Goal: Information Seeking & Learning: Find specific fact

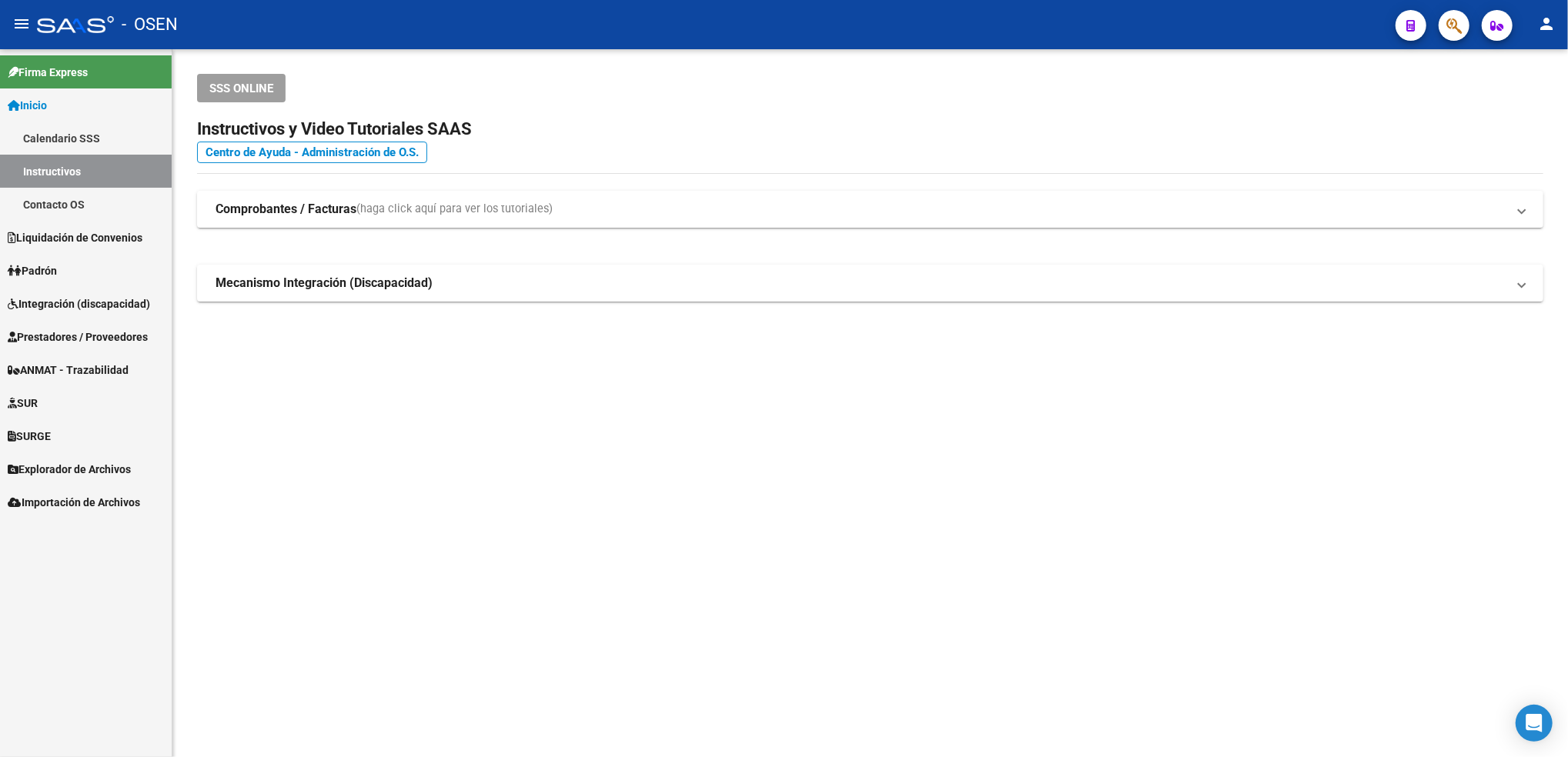
drag, startPoint x: 0, startPoint y: 0, endPoint x: 95, endPoint y: 310, distance: 324.2
click at [95, 310] on span "Integración (discapacidad)" at bounding box center [79, 303] width 142 height 17
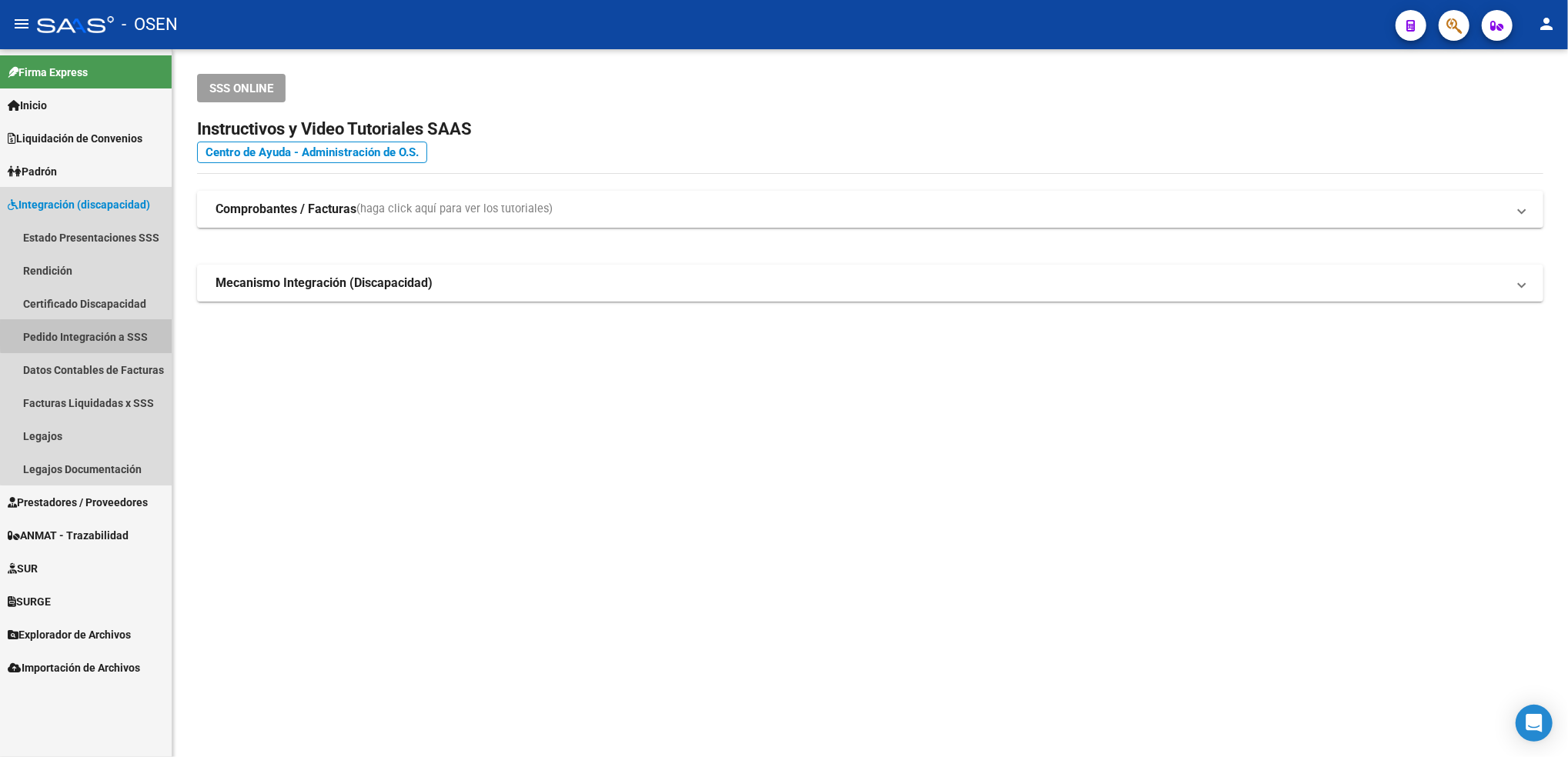
click at [93, 334] on link "Pedido Integración a SSS" at bounding box center [86, 337] width 172 height 33
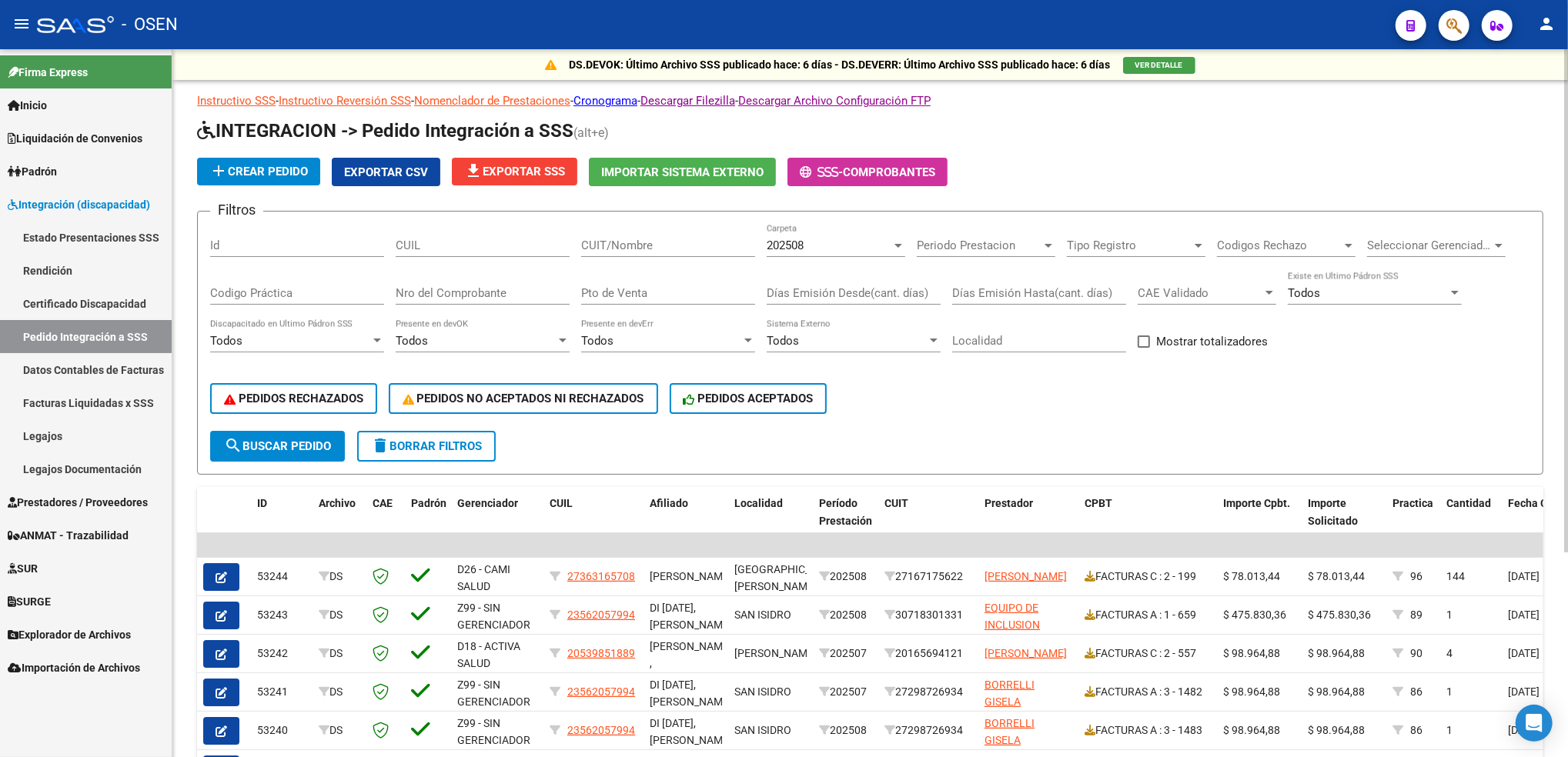
click at [80, 442] on link "Legajos" at bounding box center [86, 436] width 172 height 33
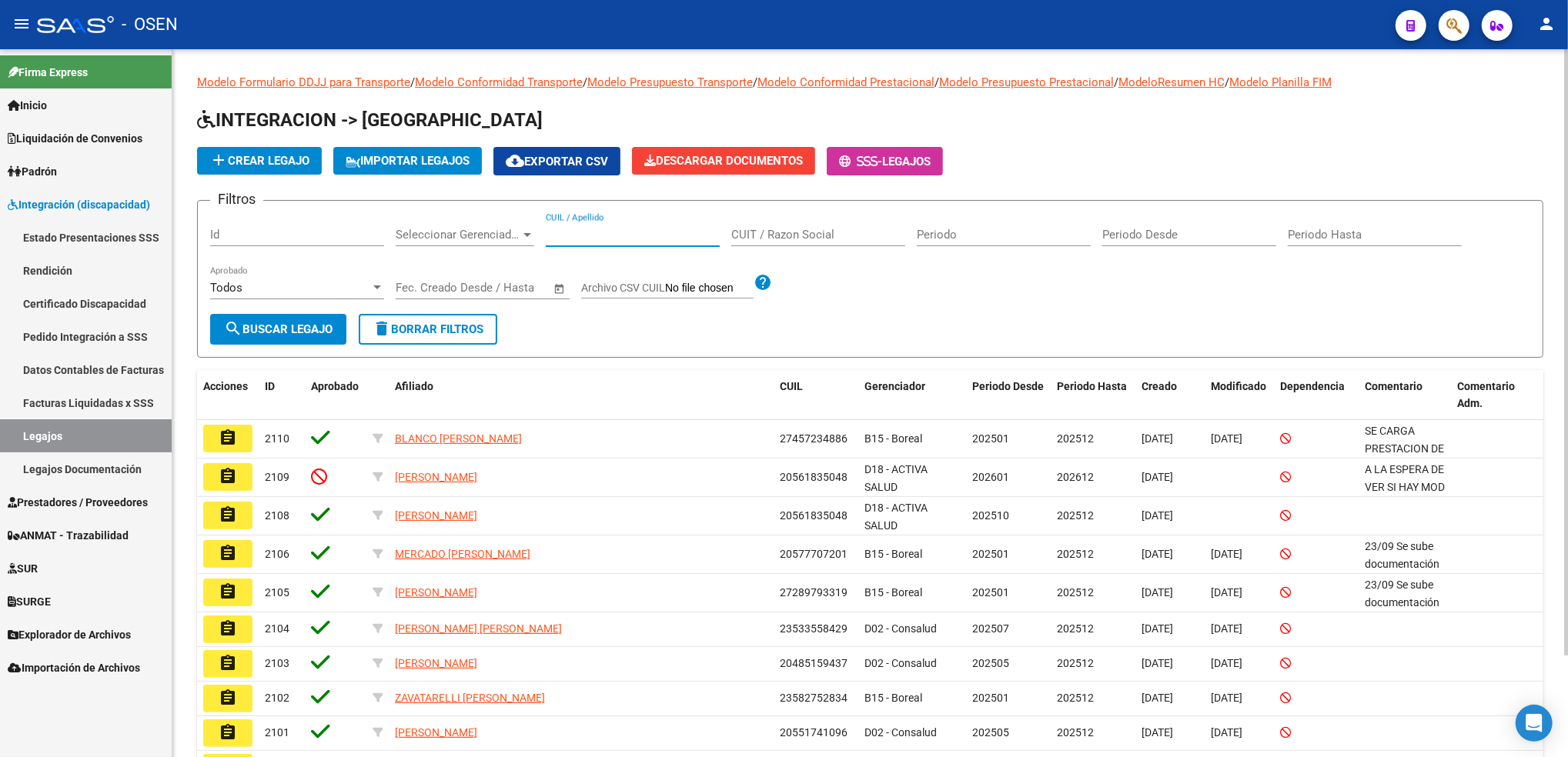
click at [650, 235] on input "CUIL / Apellido" at bounding box center [633, 234] width 174 height 14
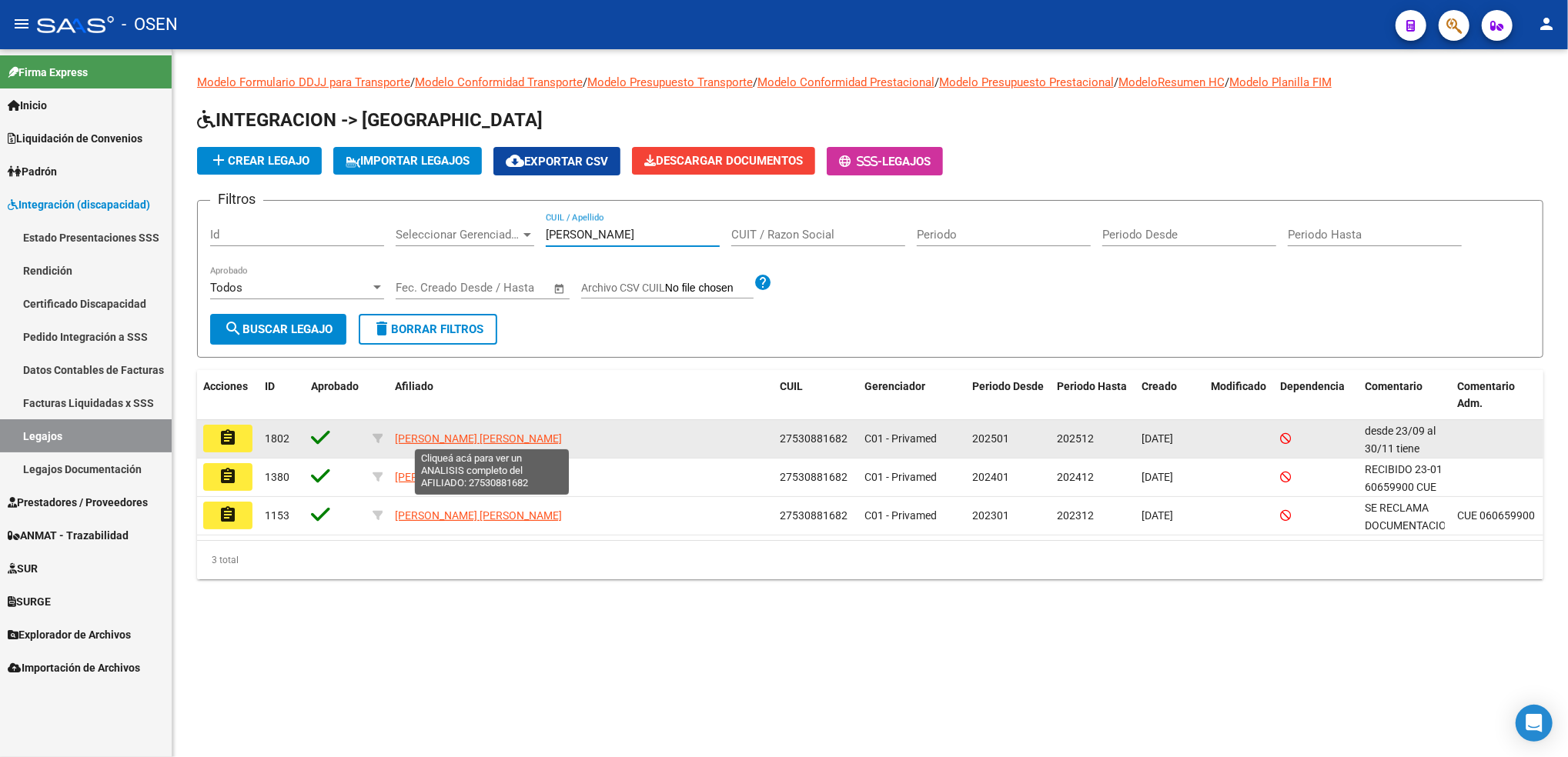
click at [497, 437] on span "[PERSON_NAME] [PERSON_NAME]" at bounding box center [478, 438] width 167 height 13
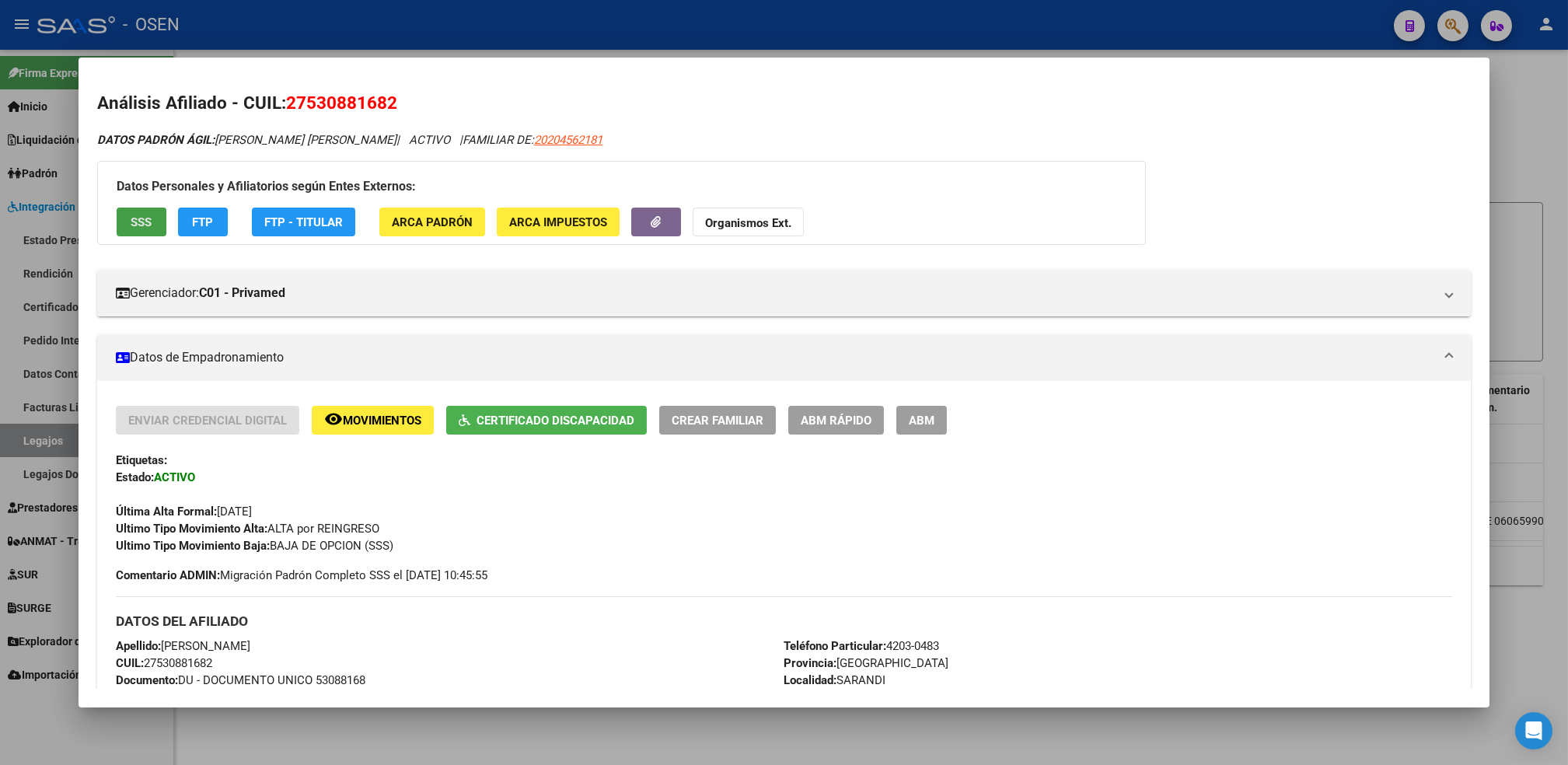
click at [136, 232] on button "SSS" at bounding box center [141, 222] width 50 height 29
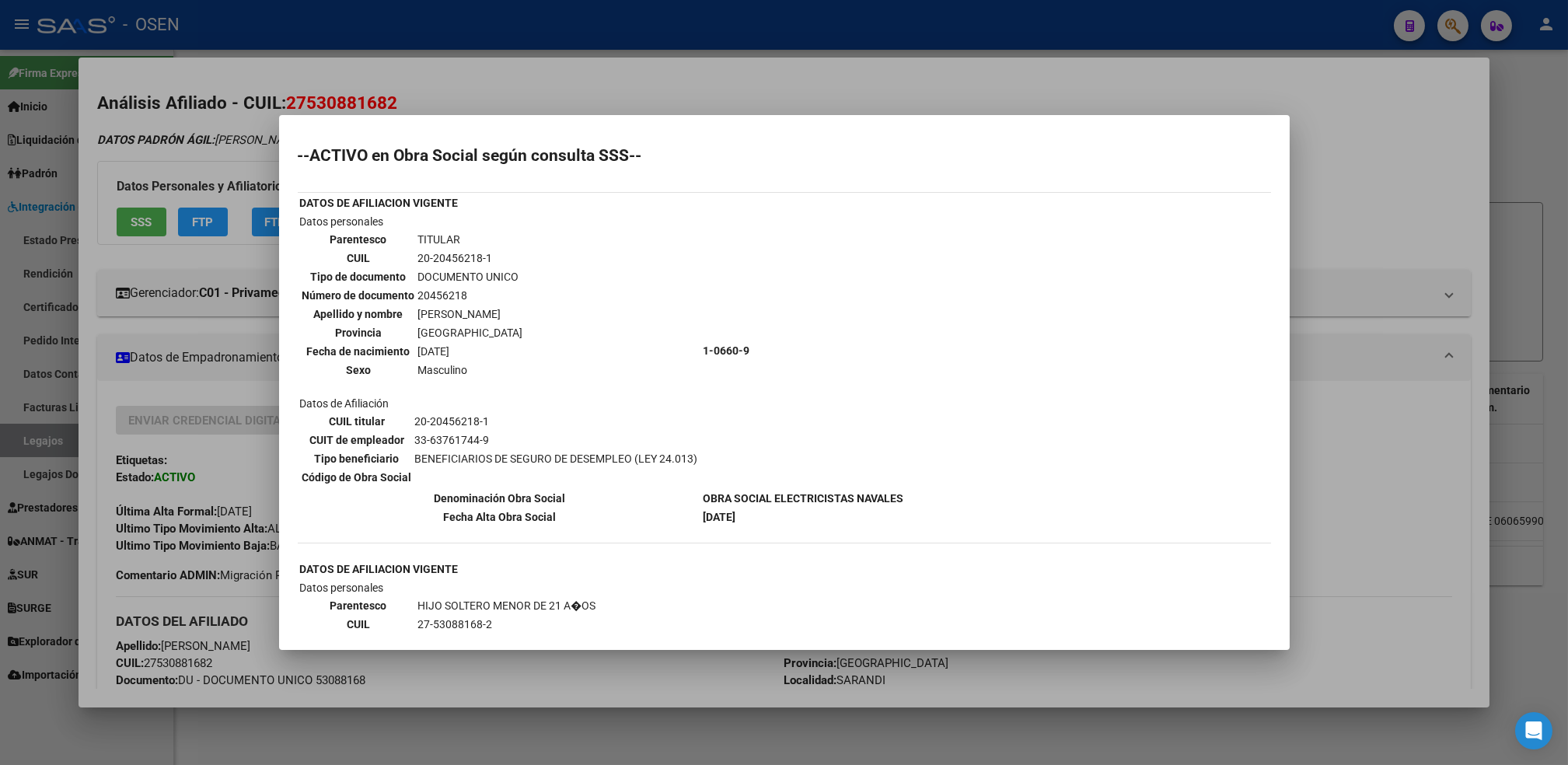
click at [213, 443] on div at bounding box center [784, 382] width 1568 height 765
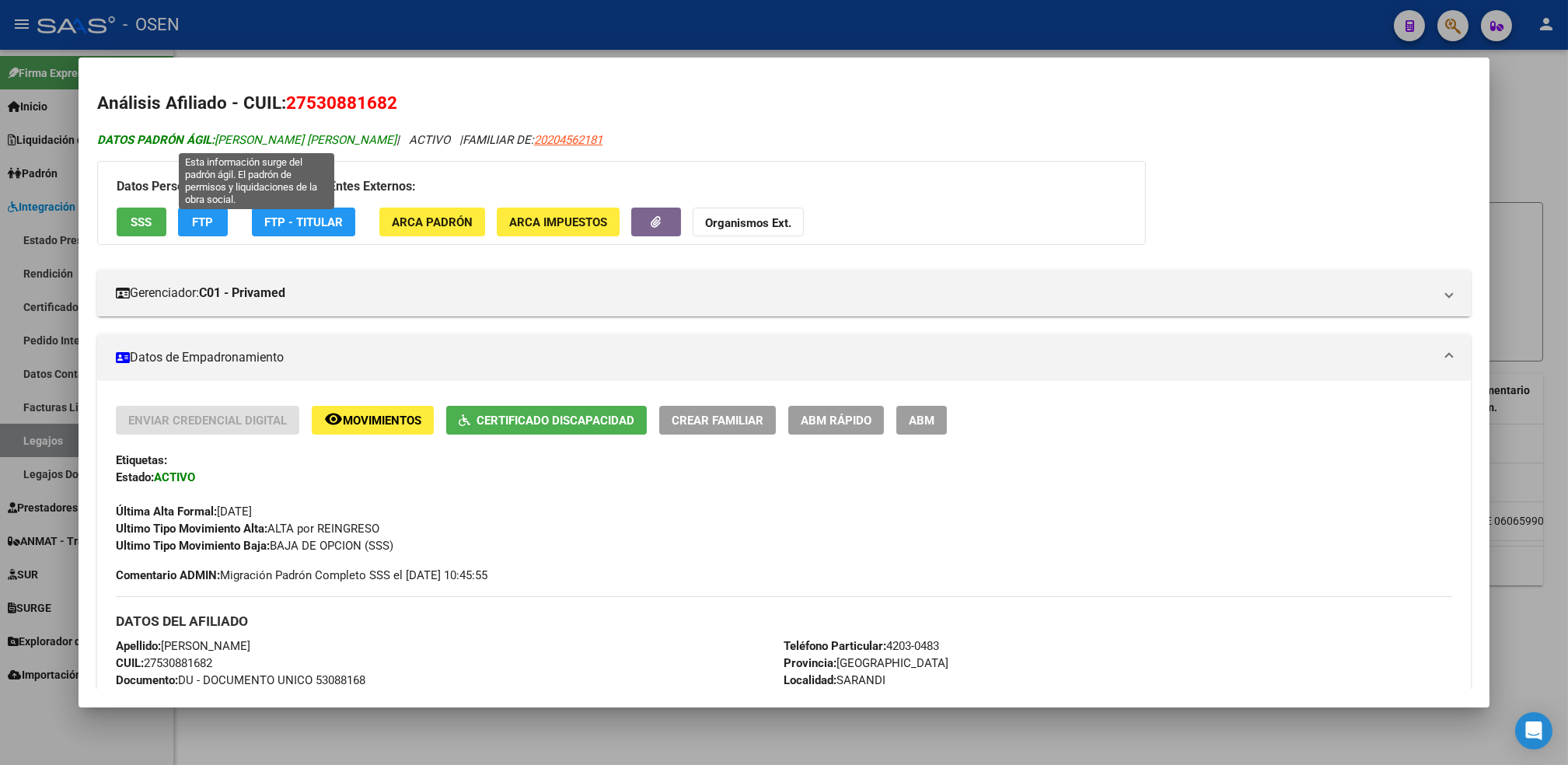
click at [396, 138] on span "DATOS PADRÓN ÁGIL: [PERSON_NAME] [PERSON_NAME]" at bounding box center [246, 140] width 299 height 14
drag, startPoint x: 420, startPoint y: 138, endPoint x: 221, endPoint y: 144, distance: 199.1
click at [221, 144] on span "DATOS PADRÓN ÁGIL: [PERSON_NAME] [PERSON_NAME]" at bounding box center [246, 140] width 299 height 14
click at [221, 143] on span "DATOS PADRÓN ÁGIL: [PERSON_NAME] [PERSON_NAME]" at bounding box center [246, 140] width 299 height 14
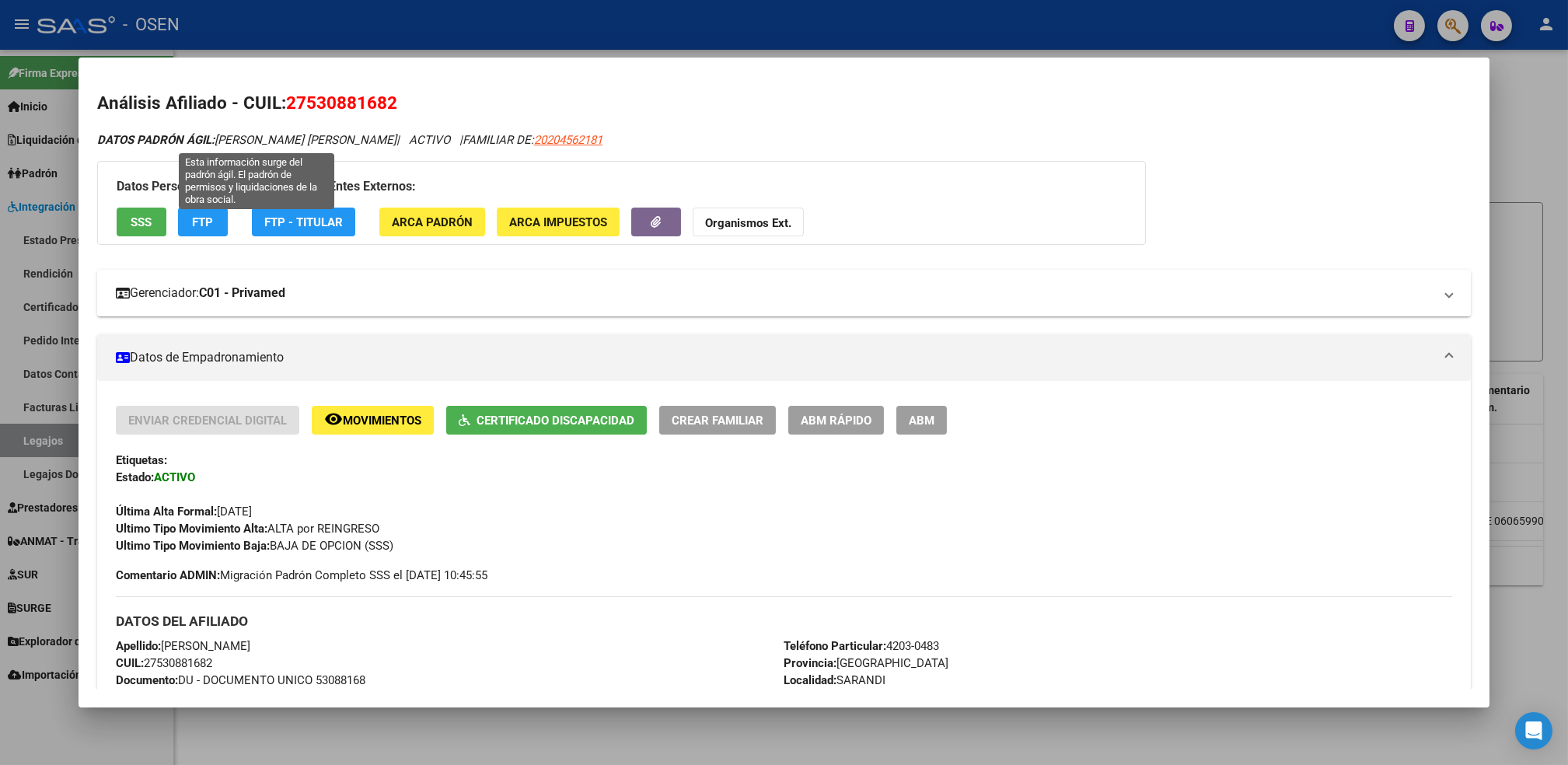
copy icon "[PERSON_NAME] [PERSON_NAME]"
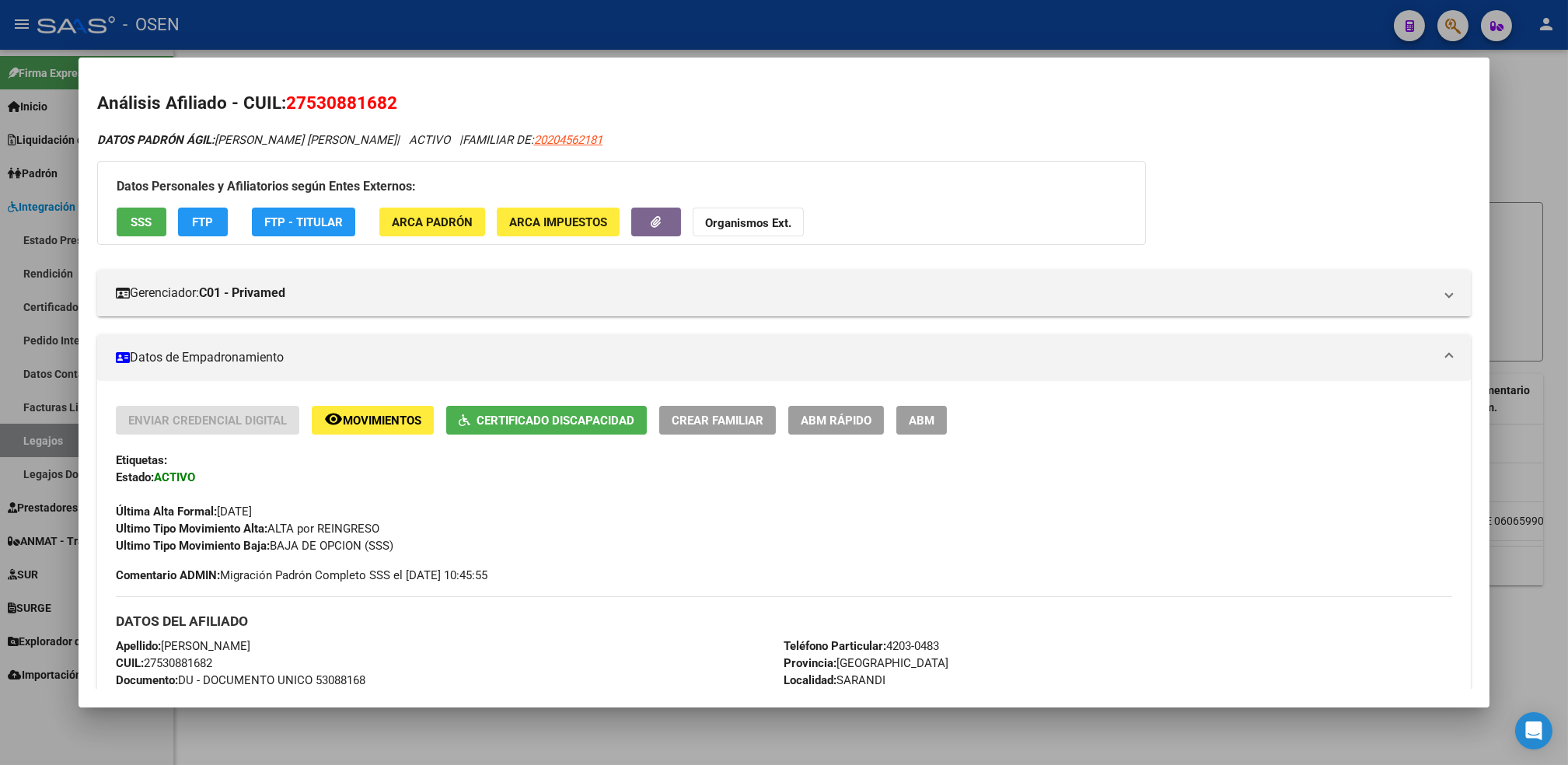
click at [394, 100] on h2 "Análisis Afiliado - CUIL: 27530881682" at bounding box center [784, 103] width 1374 height 26
drag, startPoint x: 390, startPoint y: 100, endPoint x: 308, endPoint y: 109, distance: 82.5
click at [319, 108] on h2 "Análisis Afiliado - CUIL: 27530881682" at bounding box center [784, 103] width 1374 height 26
click at [309, 109] on span "27530881682" at bounding box center [342, 102] width 112 height 20
click at [303, 109] on span "27530881682" at bounding box center [342, 102] width 112 height 20
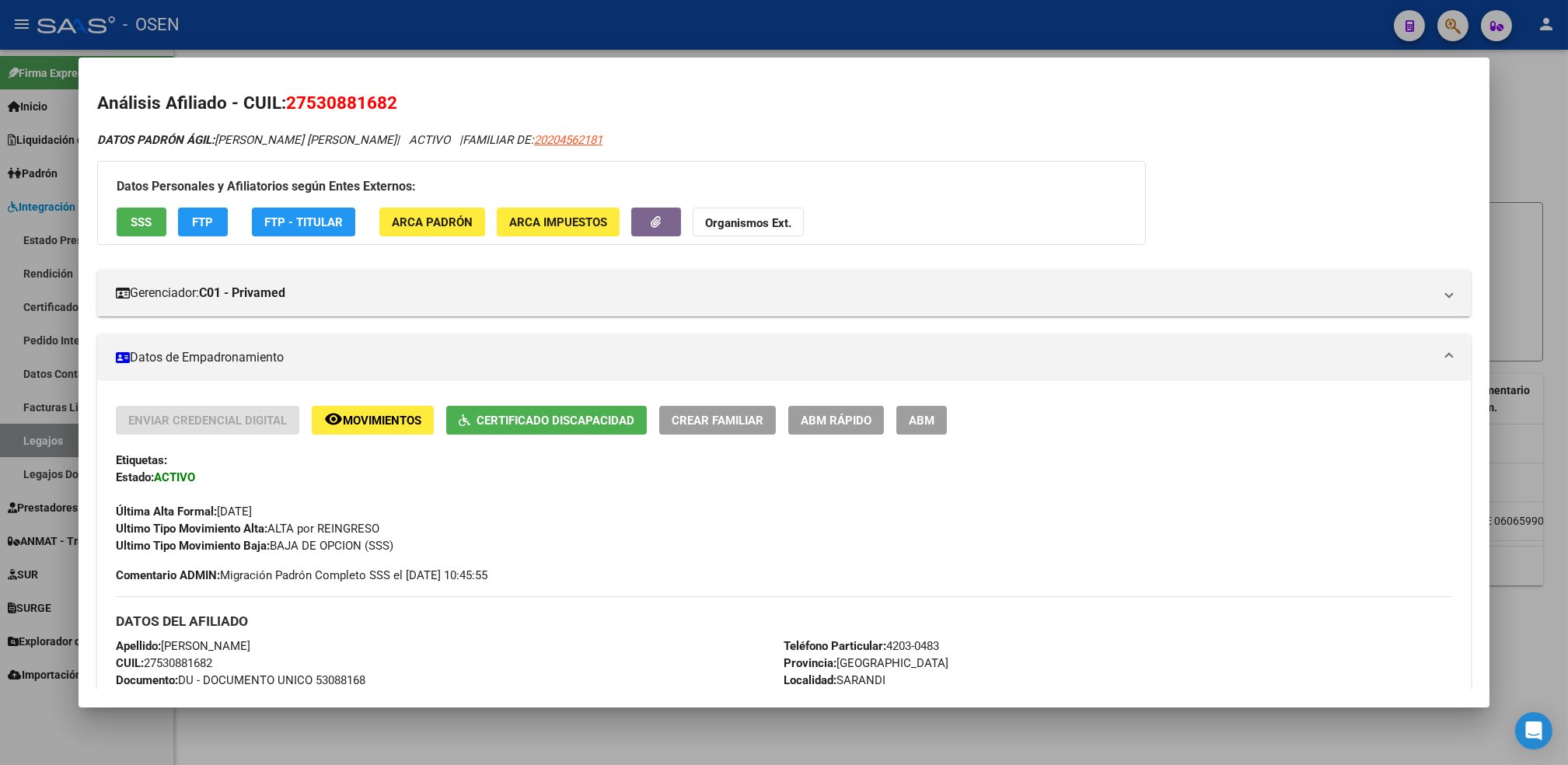
click at [302, 109] on span "27530881682" at bounding box center [342, 102] width 112 height 20
click at [133, 738] on div at bounding box center [784, 382] width 1568 height 765
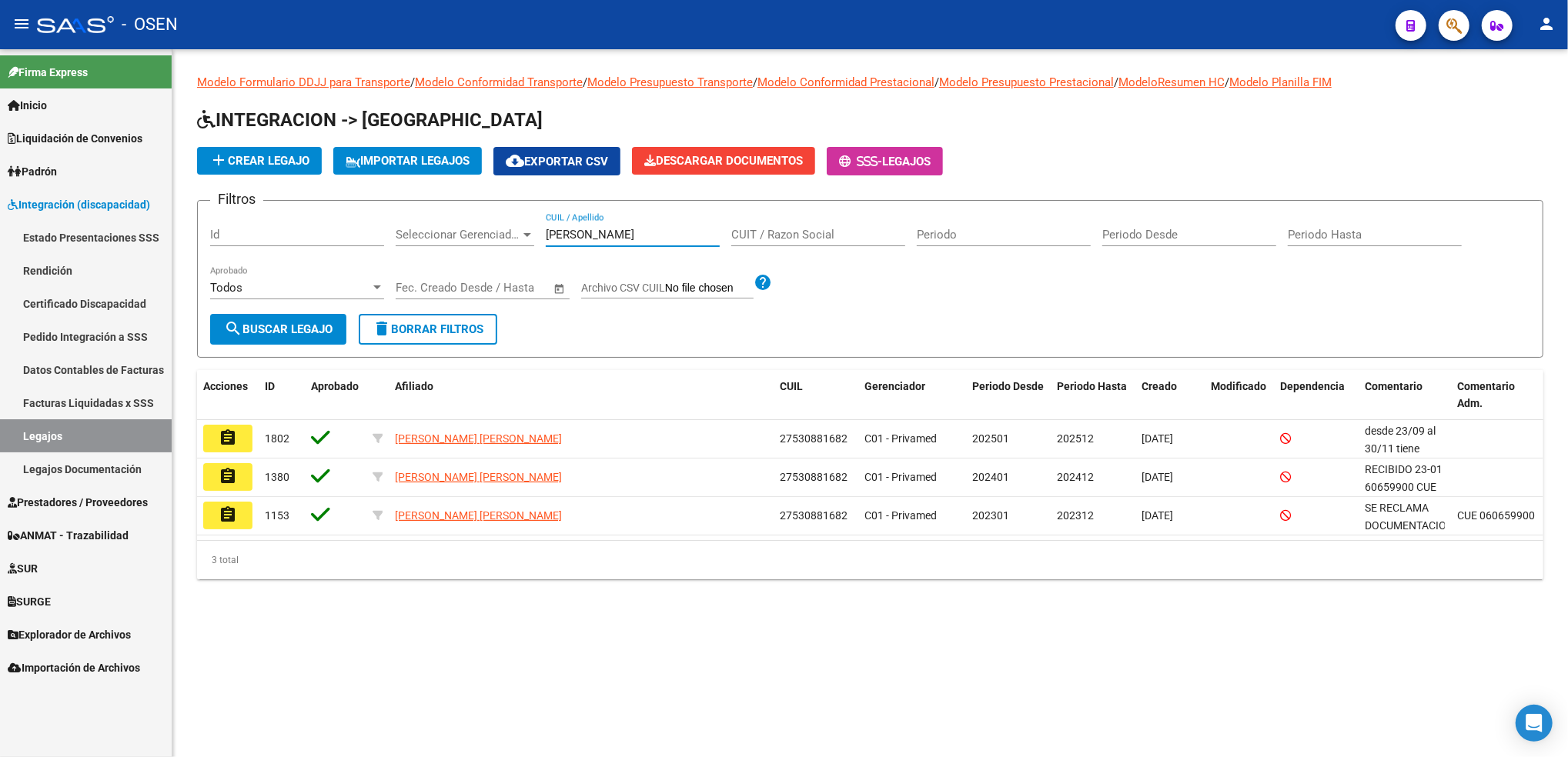
drag, startPoint x: 618, startPoint y: 230, endPoint x: 217, endPoint y: 278, distance: 403.9
click at [220, 274] on div "Filtros Id Seleccionar Gerenciador Seleccionar Gerenciador [PERSON_NAME] / Apel…" at bounding box center [869, 263] width 1320 height 101
click at [217, 278] on div "Todos Aprobado" at bounding box center [296, 283] width 174 height 33
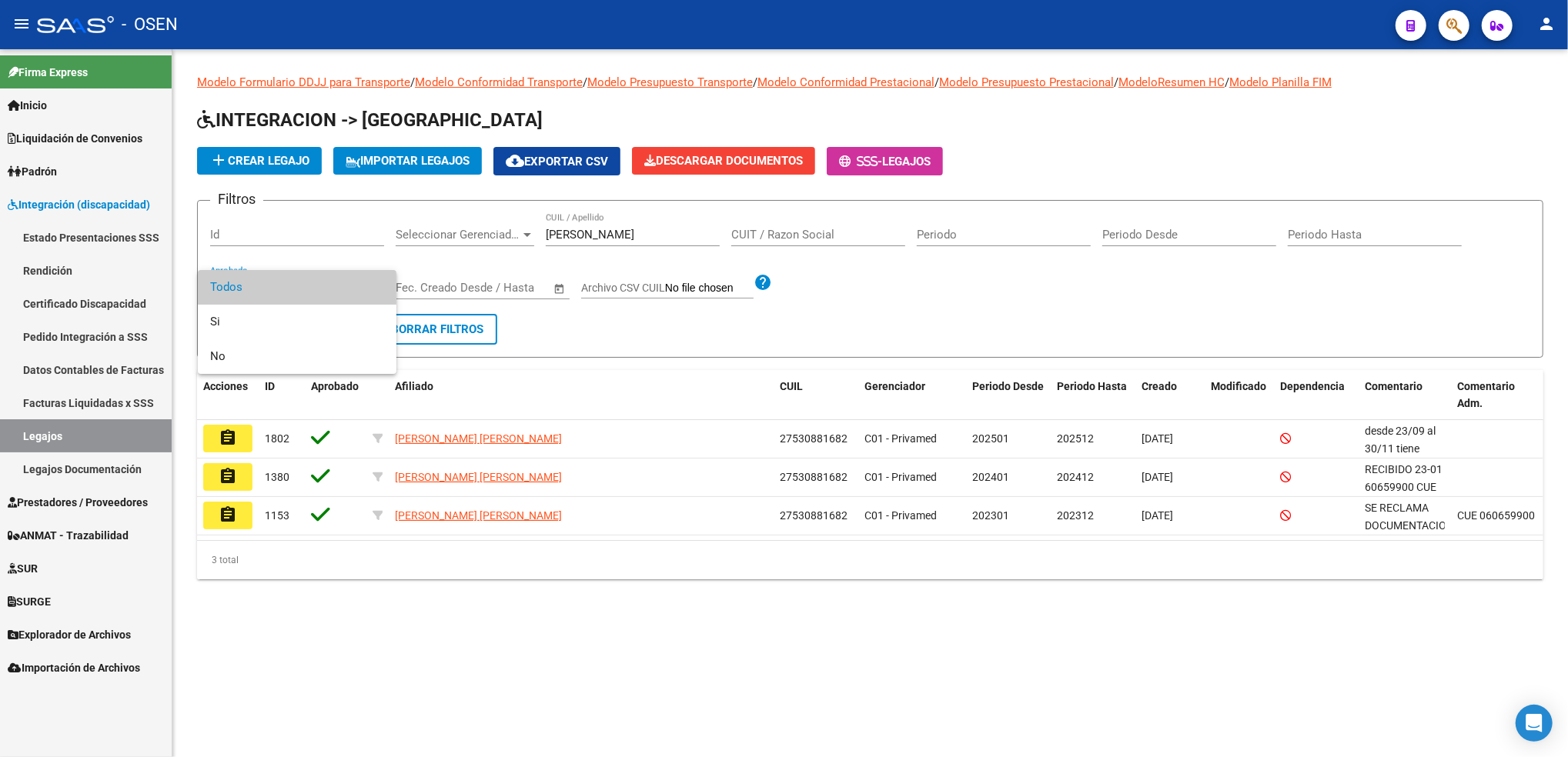
click at [653, 230] on div at bounding box center [784, 378] width 1568 height 757
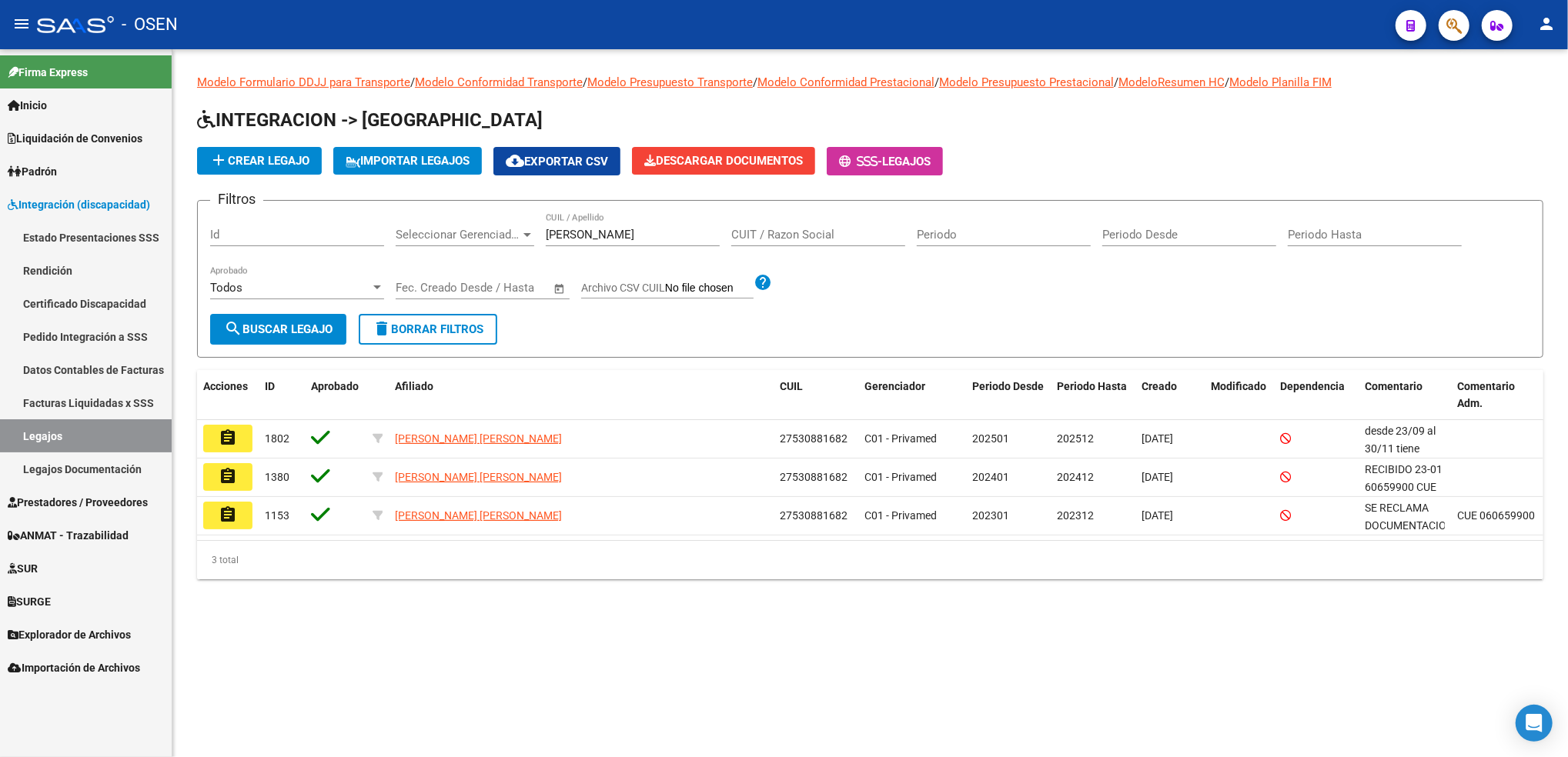
click at [633, 238] on input "[PERSON_NAME]" at bounding box center [633, 234] width 174 height 14
drag, startPoint x: 629, startPoint y: 238, endPoint x: 440, endPoint y: 253, distance: 189.6
click at [440, 253] on div "Filtros Id Seleccionar Gerenciador Seleccionar Gerenciador [PERSON_NAME] / Apel…" at bounding box center [869, 263] width 1320 height 101
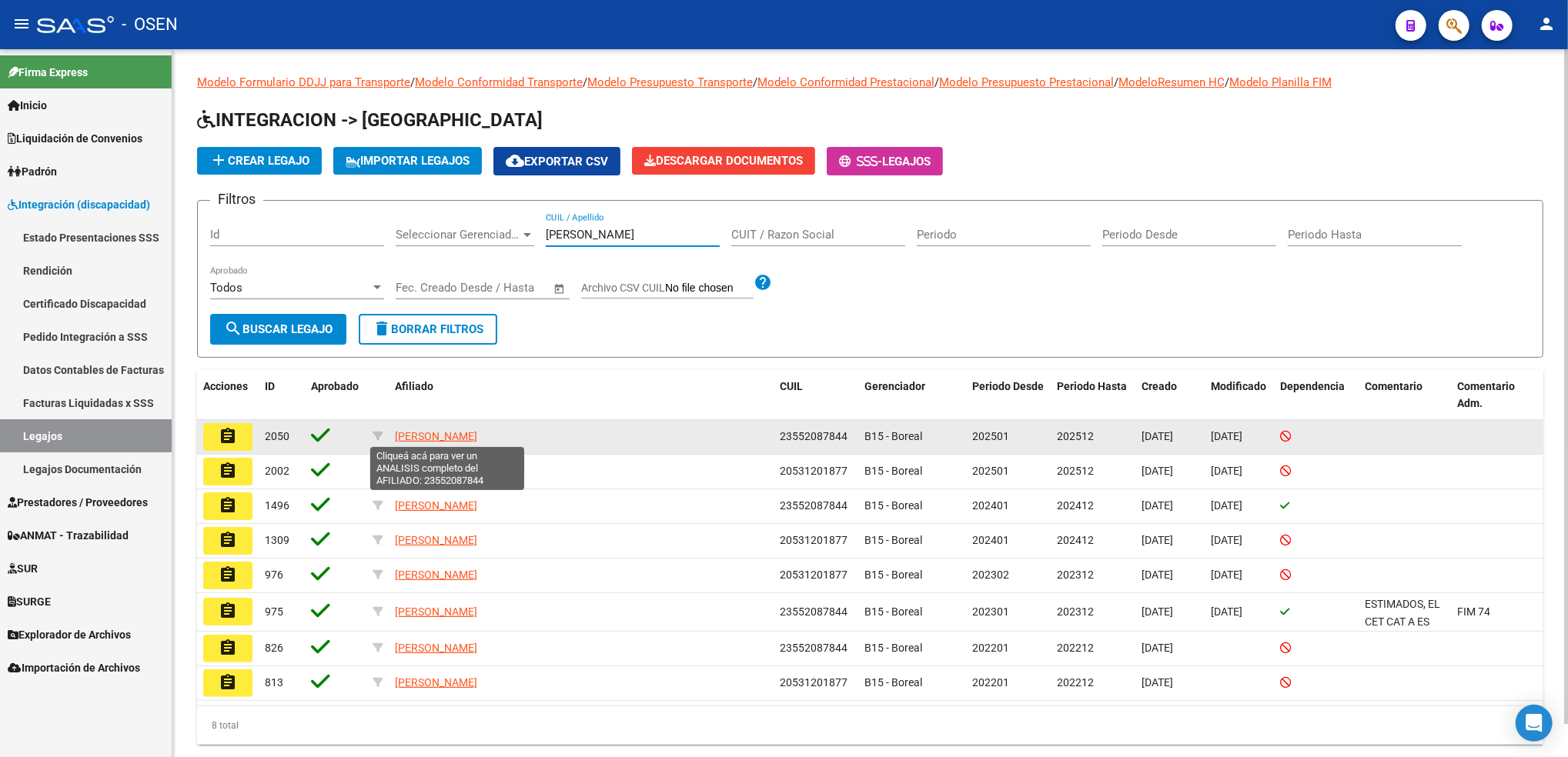
type input "[PERSON_NAME]"
click at [478, 435] on span "[PERSON_NAME]" at bounding box center [436, 437] width 83 height 13
type textarea "23552087844"
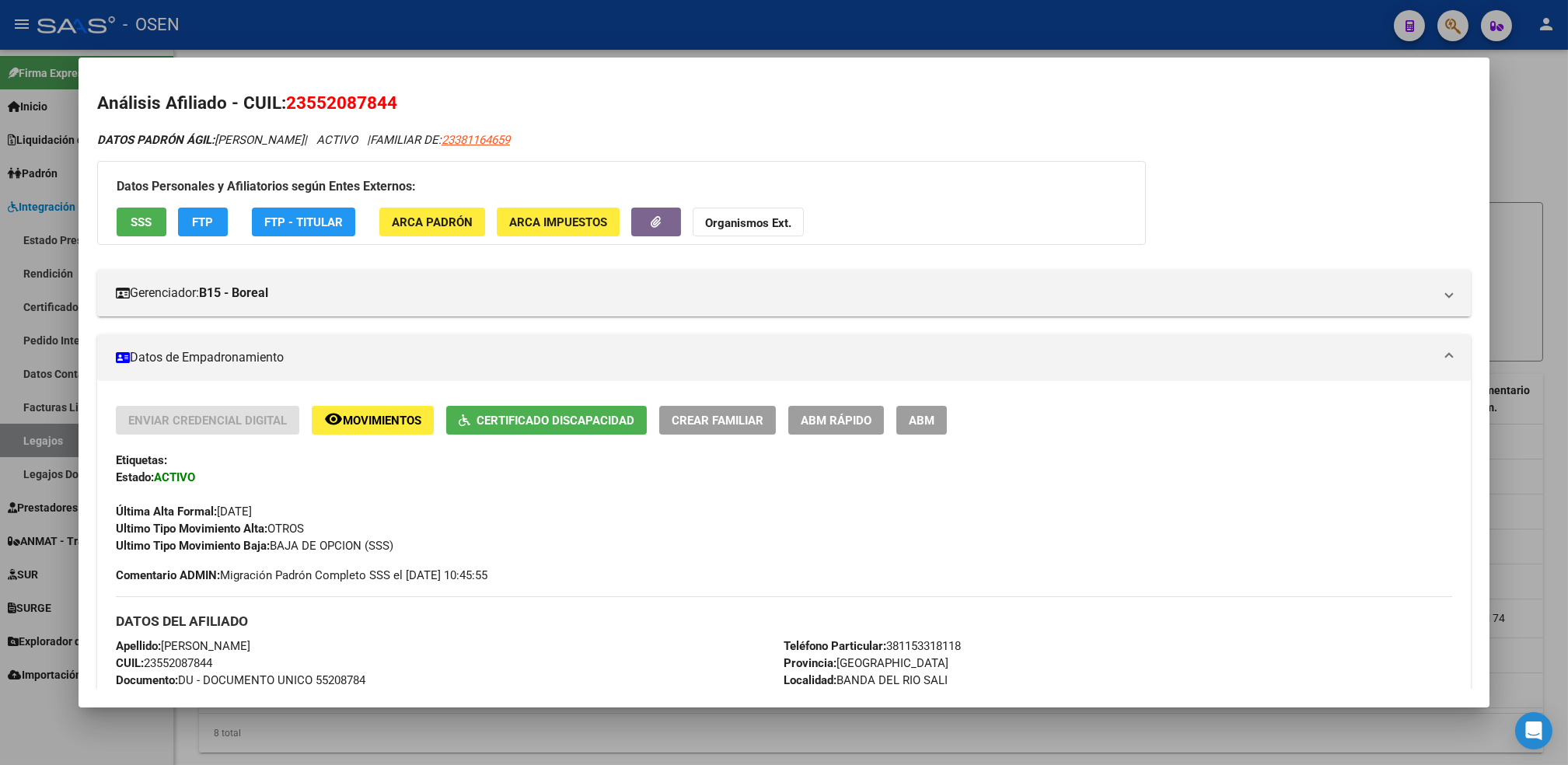
scroll to position [104, 0]
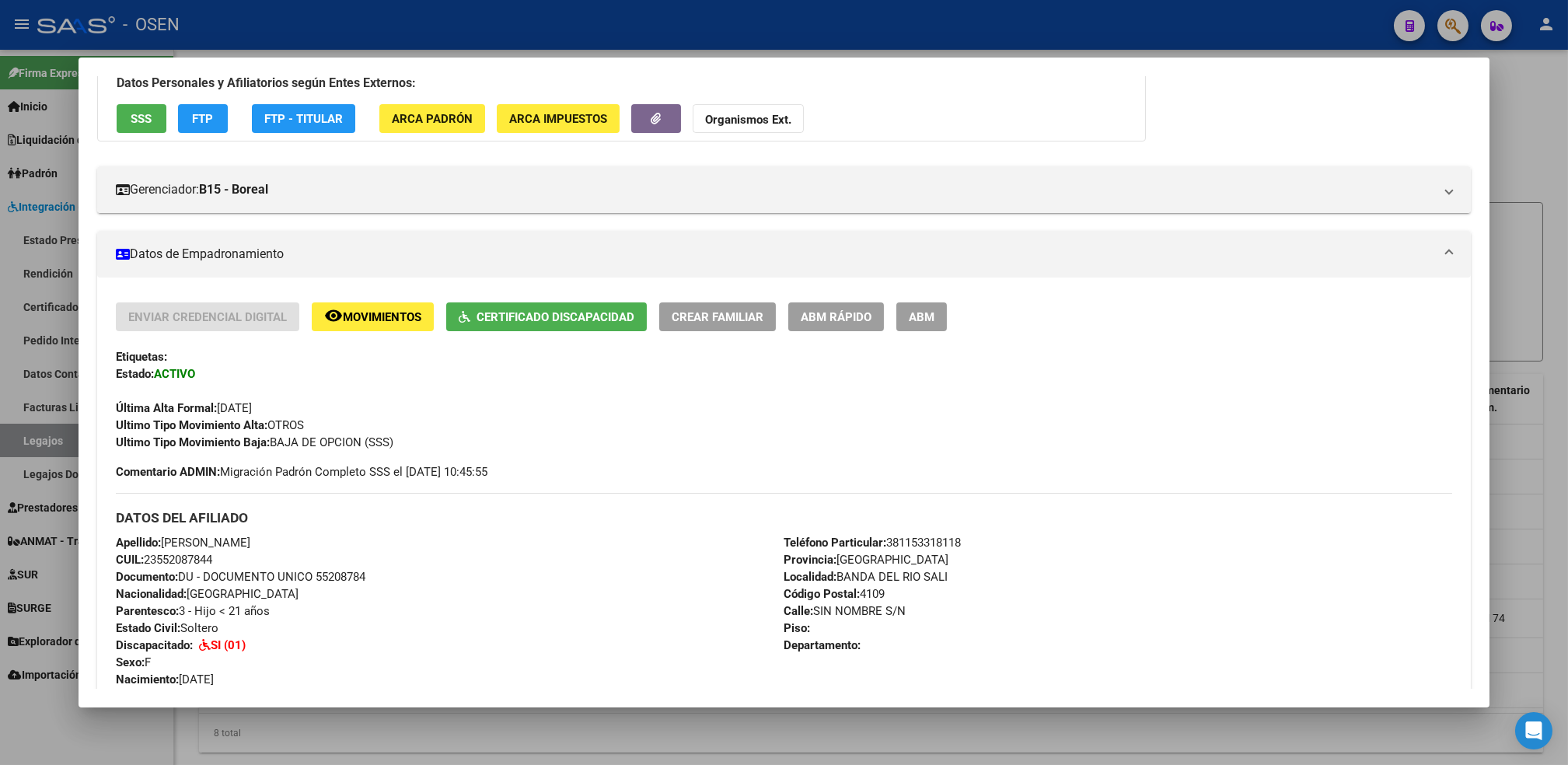
click at [131, 116] on span "SSS" at bounding box center [141, 119] width 21 height 14
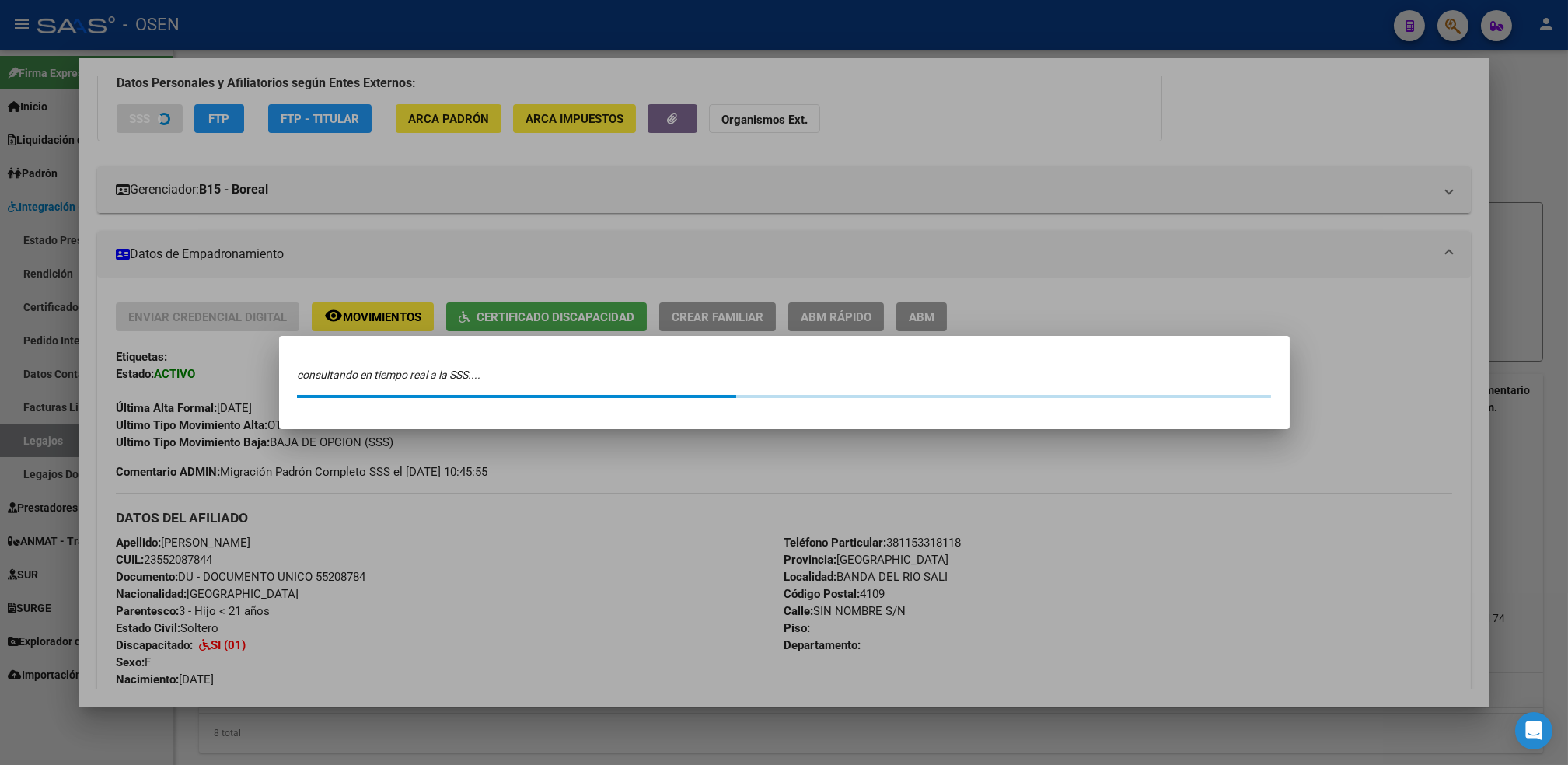
click at [128, 116] on div at bounding box center [784, 382] width 1568 height 765
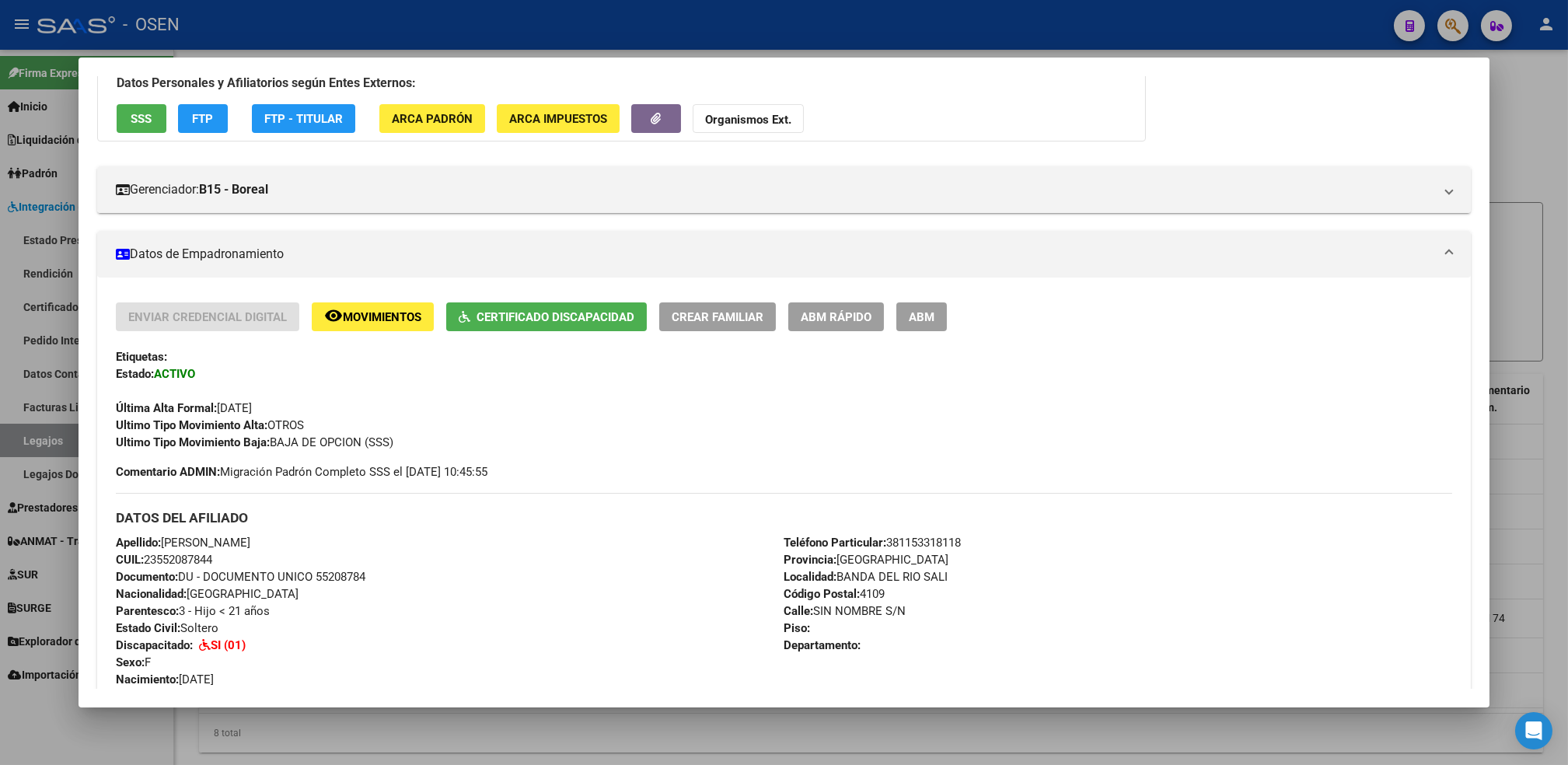
click at [132, 119] on span "SSS" at bounding box center [141, 119] width 21 height 14
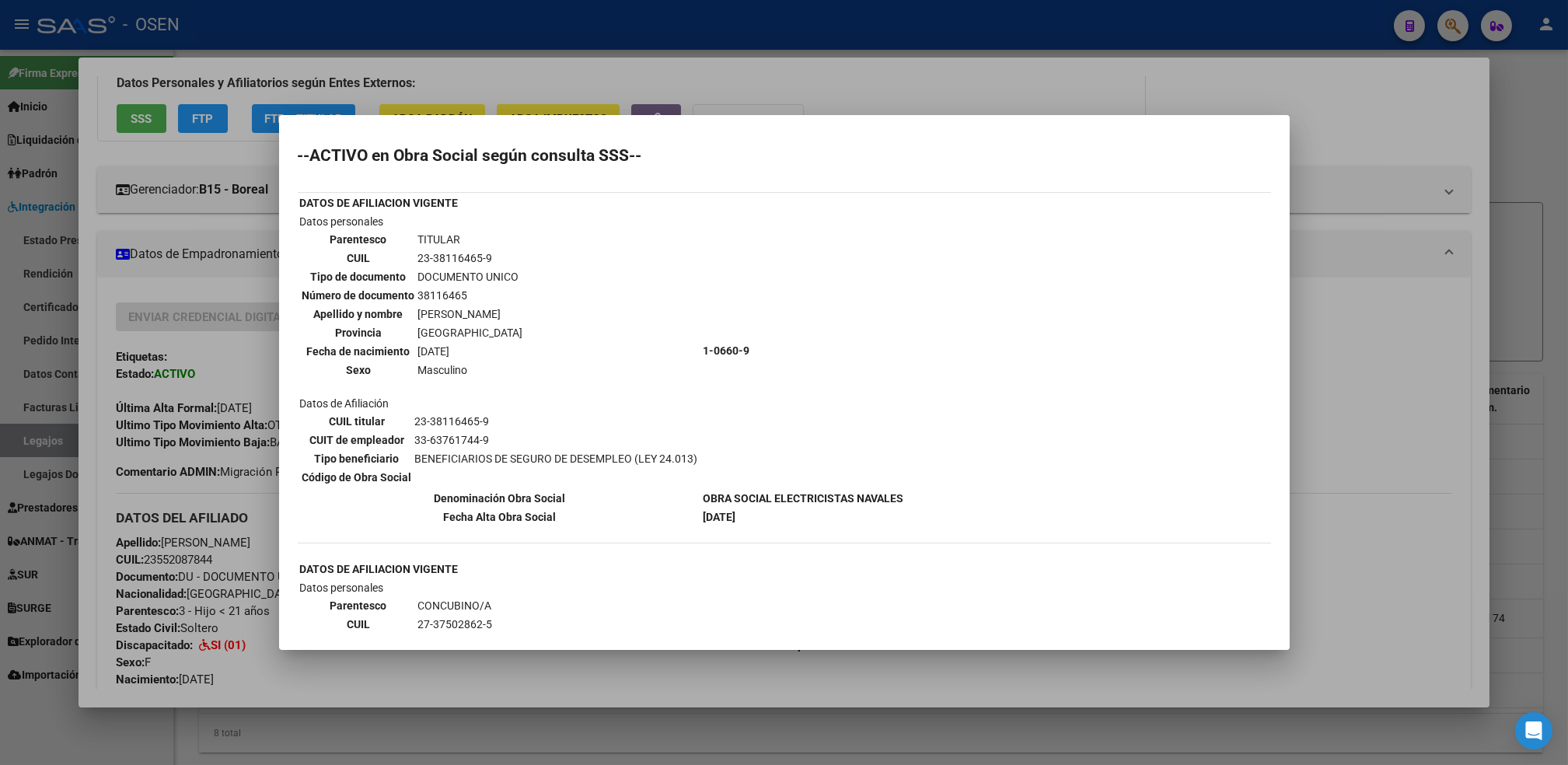
drag, startPoint x: 212, startPoint y: 424, endPoint x: 215, endPoint y: 432, distance: 8.5
click at [215, 430] on div at bounding box center [784, 382] width 1568 height 765
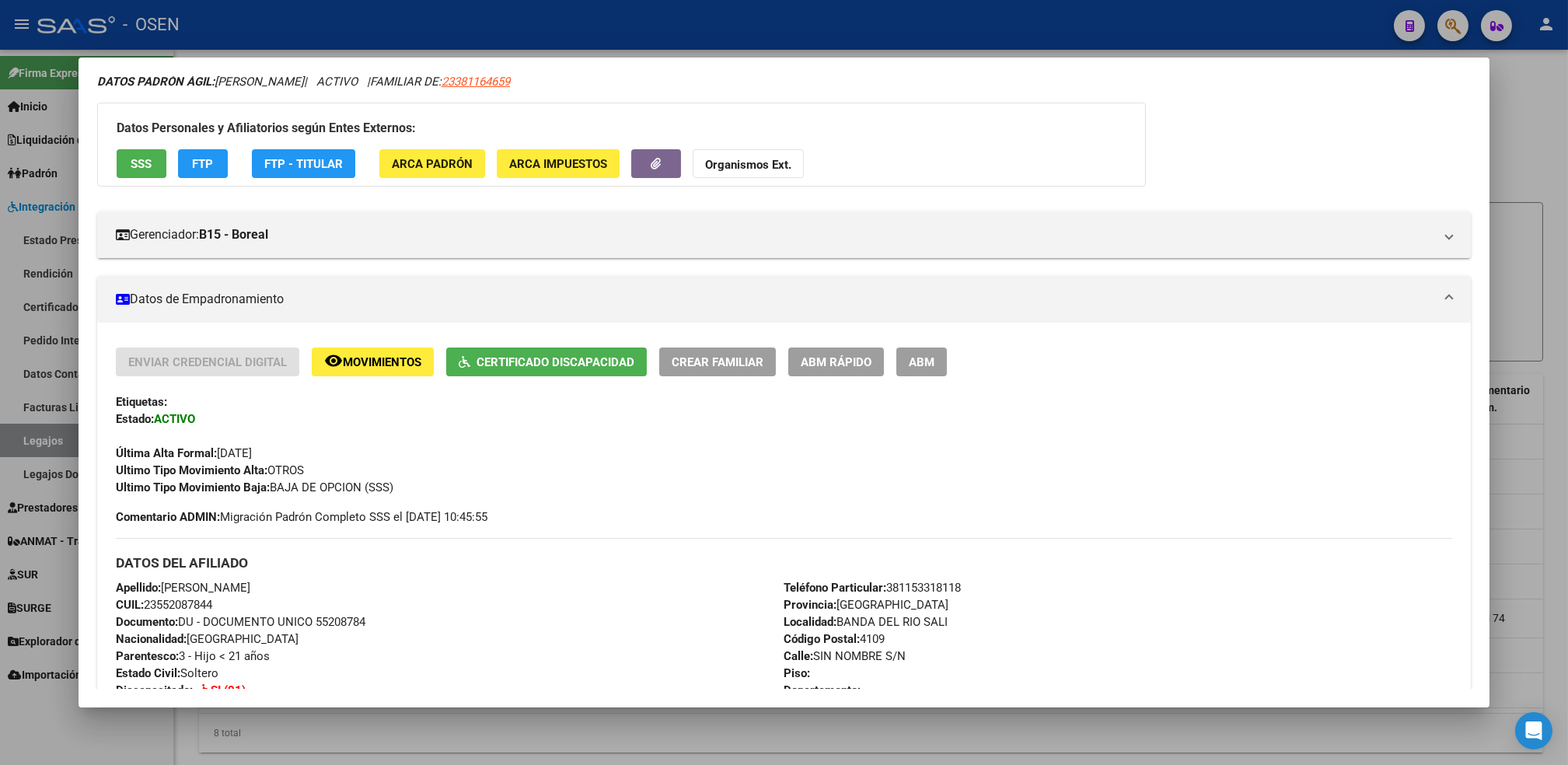
scroll to position [0, 0]
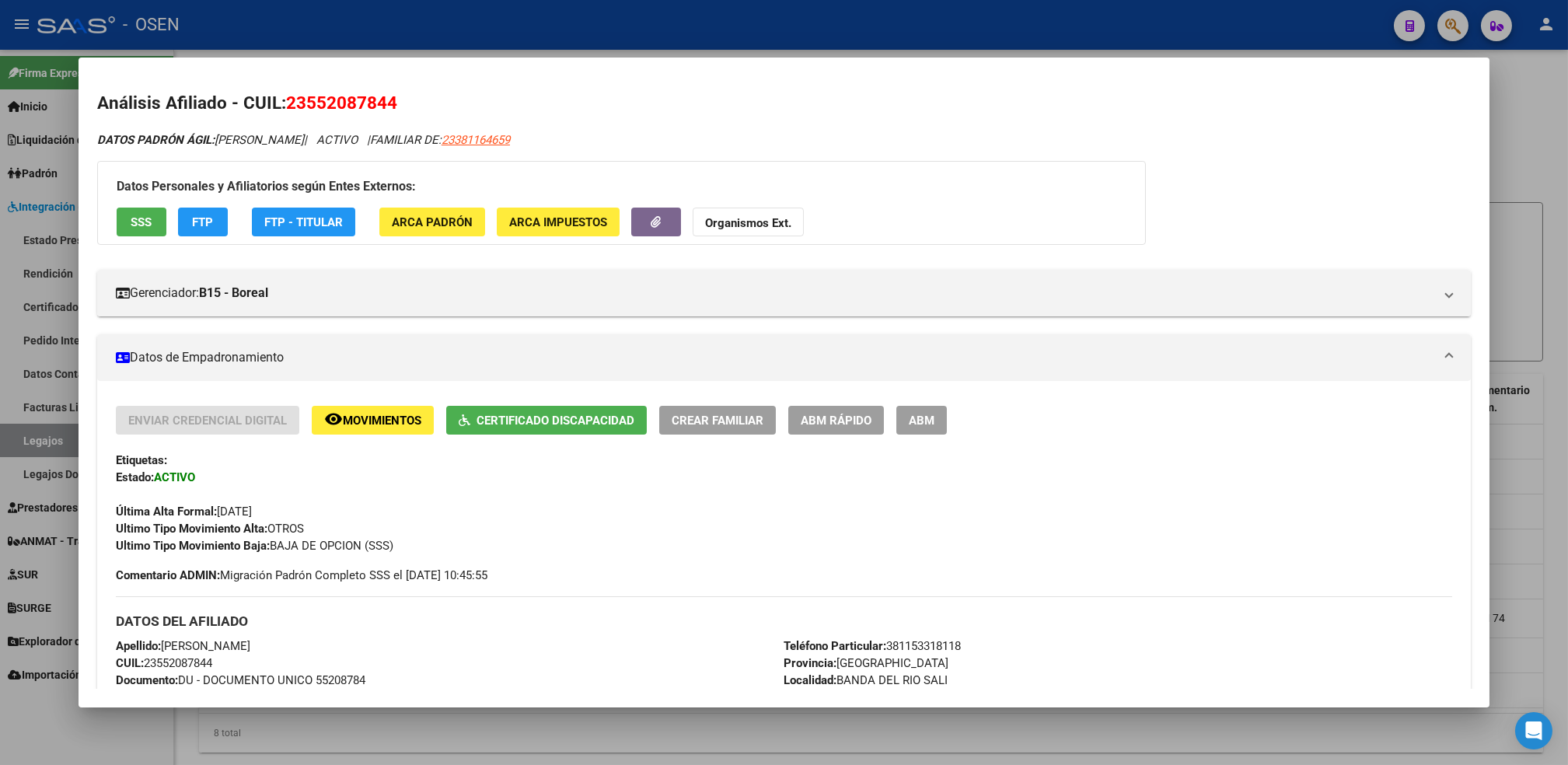
drag, startPoint x: 327, startPoint y: 140, endPoint x: 212, endPoint y: 147, distance: 115.2
click at [212, 147] on div "DATOS [PERSON_NAME]: [PERSON_NAME] | ACTIVO | FAMILIAR DE: 23381164659" at bounding box center [784, 140] width 1374 height 18
copy icon "[PERSON_NAME]"
drag, startPoint x: 398, startPoint y: 104, endPoint x: 279, endPoint y: 115, distance: 119.5
click at [279, 115] on h2 "Análisis Afiliado - CUIL: 23552087844" at bounding box center [784, 103] width 1374 height 26
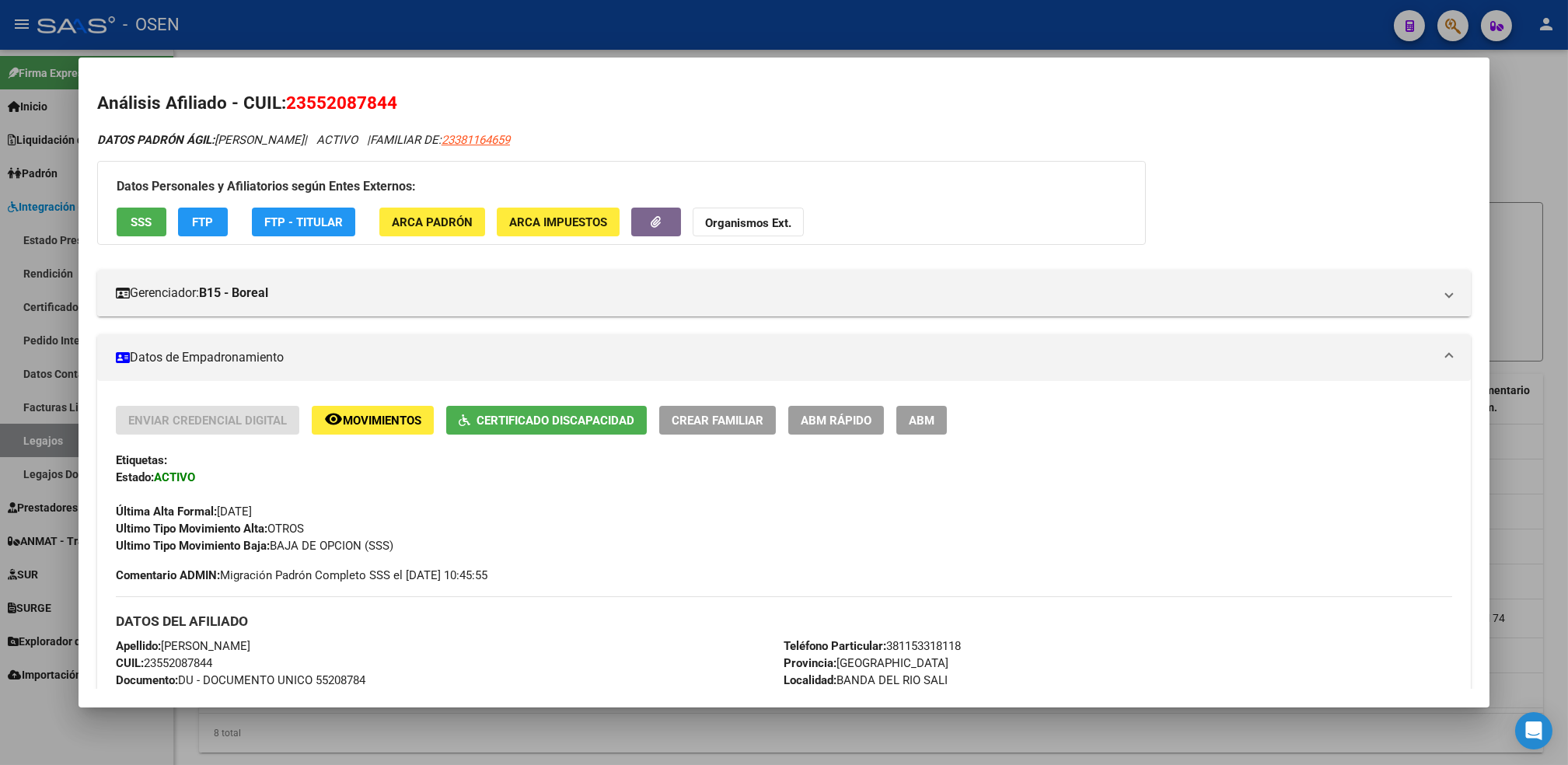
copy span "23552087844"
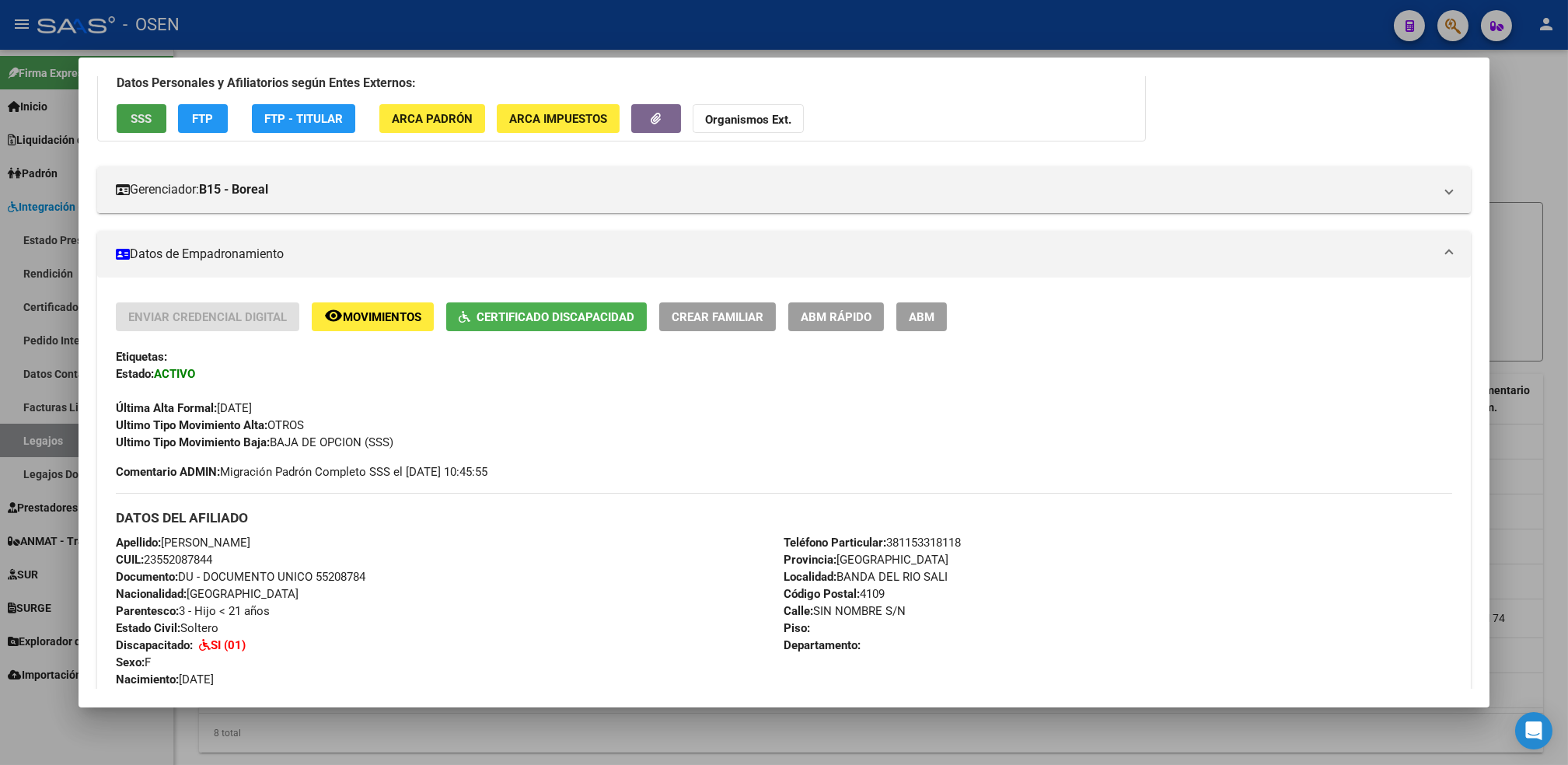
click at [139, 118] on span "SSS" at bounding box center [141, 119] width 21 height 14
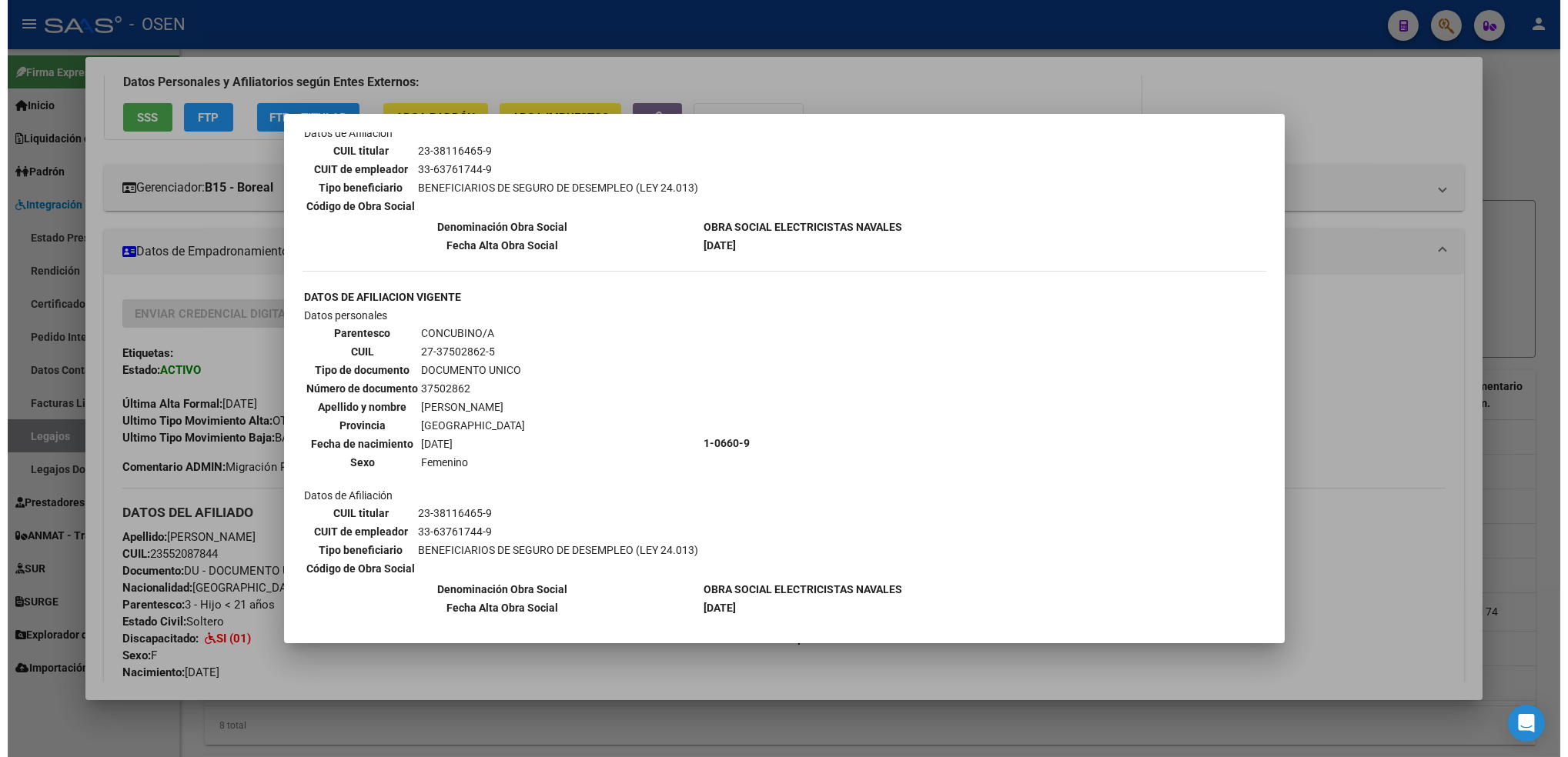
scroll to position [308, 0]
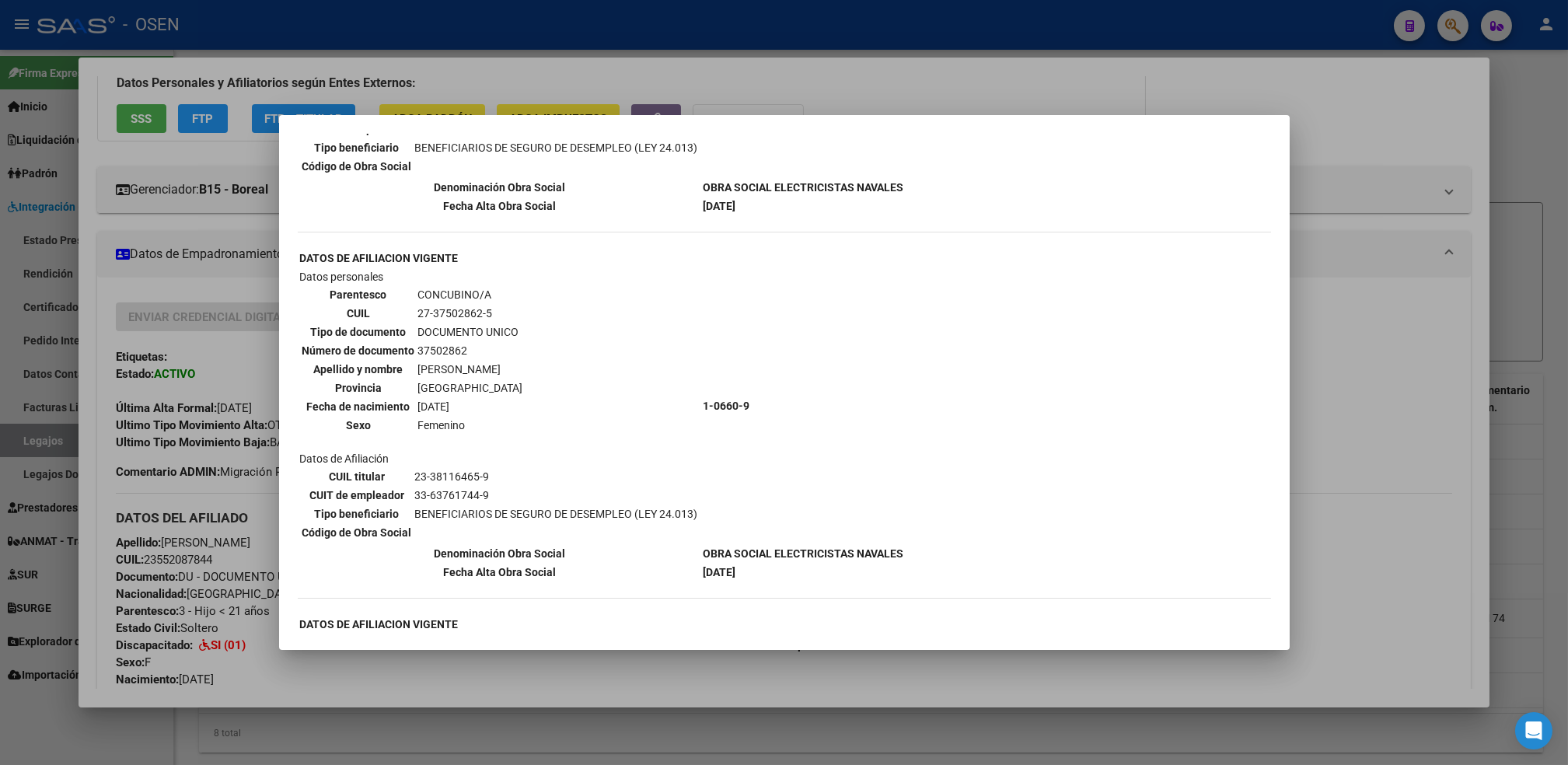
click at [550, 748] on div at bounding box center [784, 382] width 1568 height 765
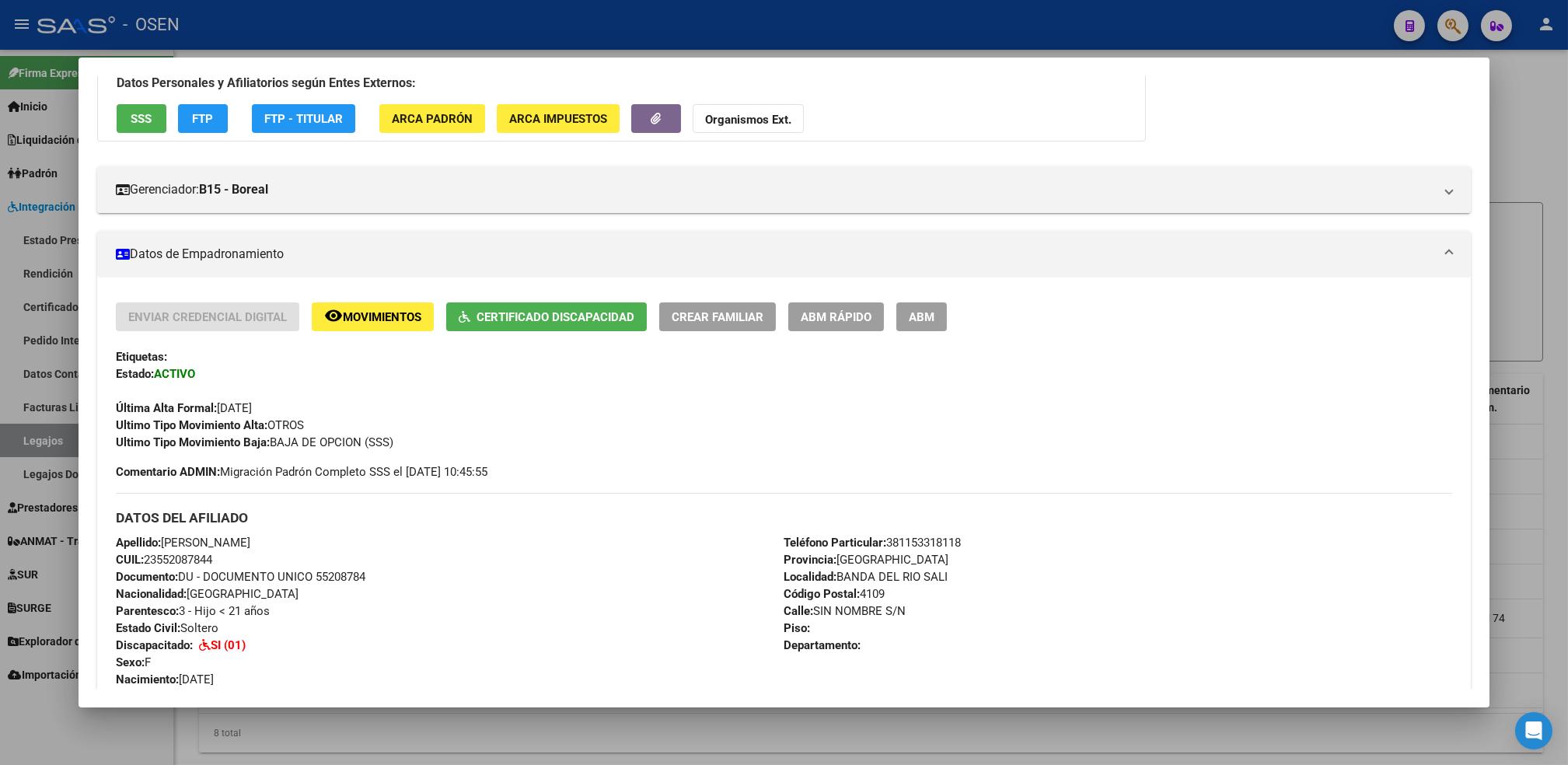
click at [252, 750] on div at bounding box center [784, 382] width 1568 height 765
click at [252, 750] on div "8 total" at bounding box center [871, 733] width 1344 height 39
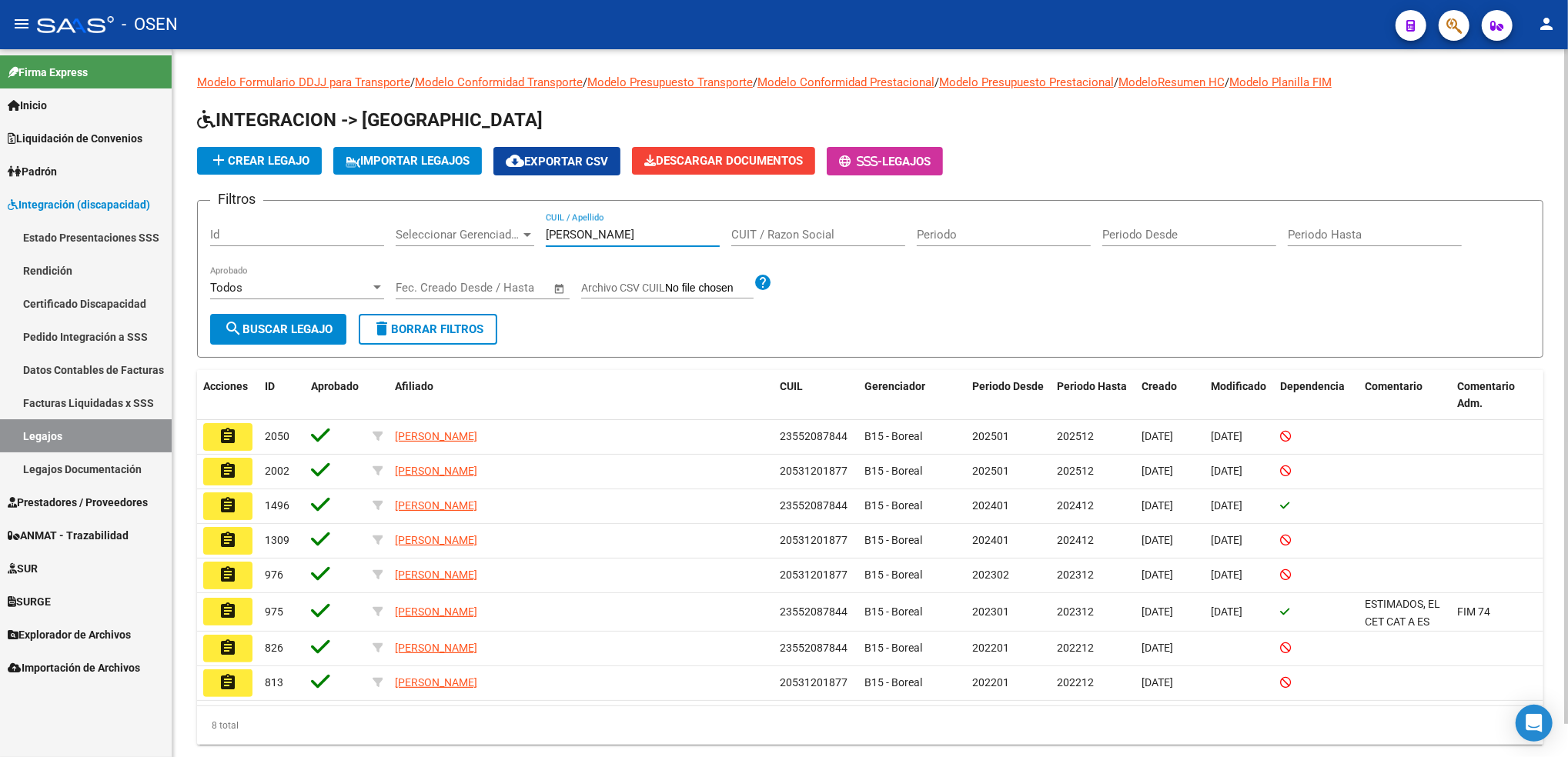
drag, startPoint x: 612, startPoint y: 236, endPoint x: 490, endPoint y: 258, distance: 124.0
click at [490, 258] on div "Filtros Id Seleccionar Gerenciador Seleccionar Gerenciador rivas j CUIL / Apell…" at bounding box center [869, 263] width 1320 height 101
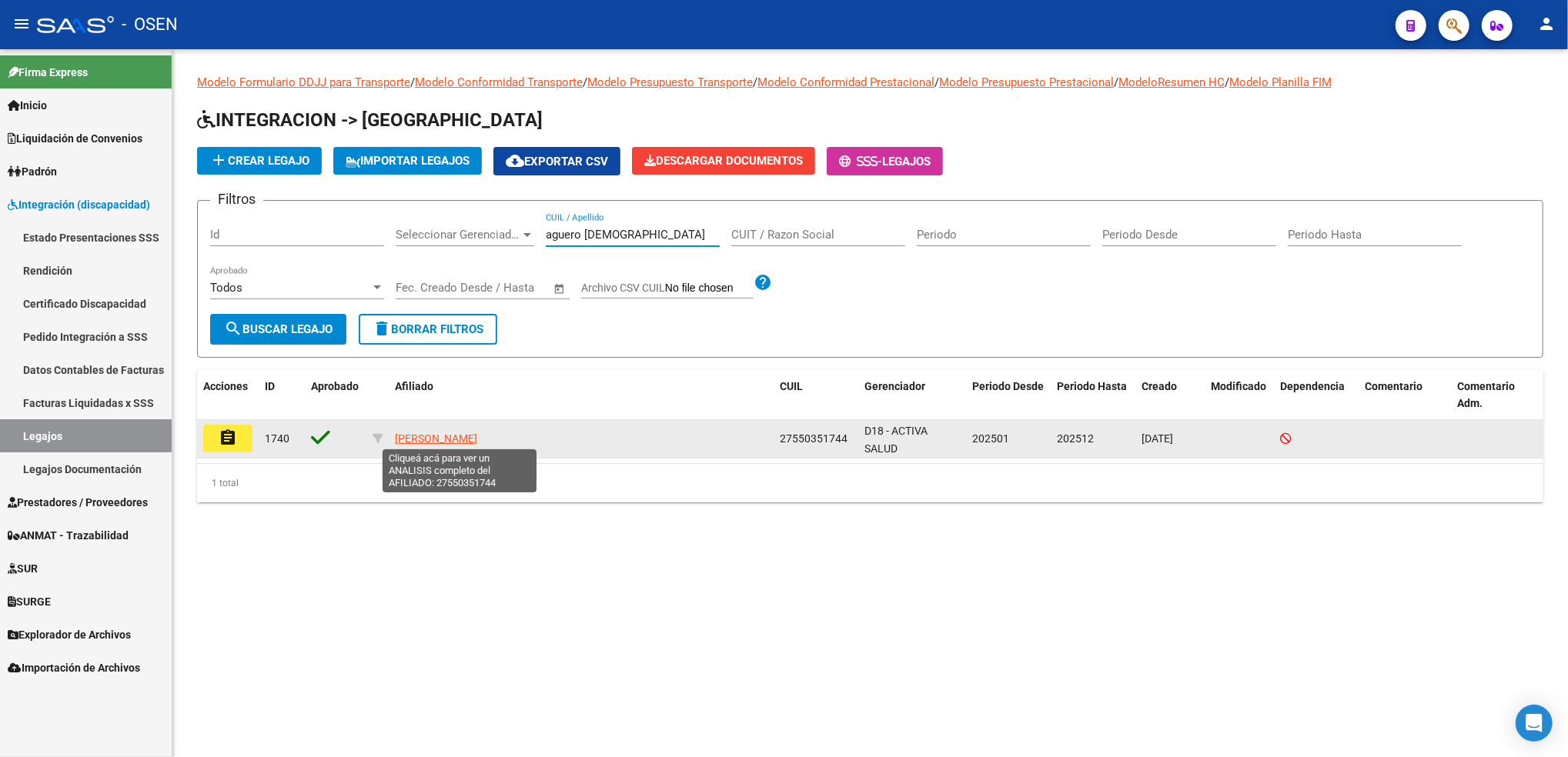
type input "aguero [DEMOGRAPHIC_DATA]"
click at [475, 438] on span "[PERSON_NAME]" at bounding box center [436, 438] width 83 height 13
type textarea "27550351744"
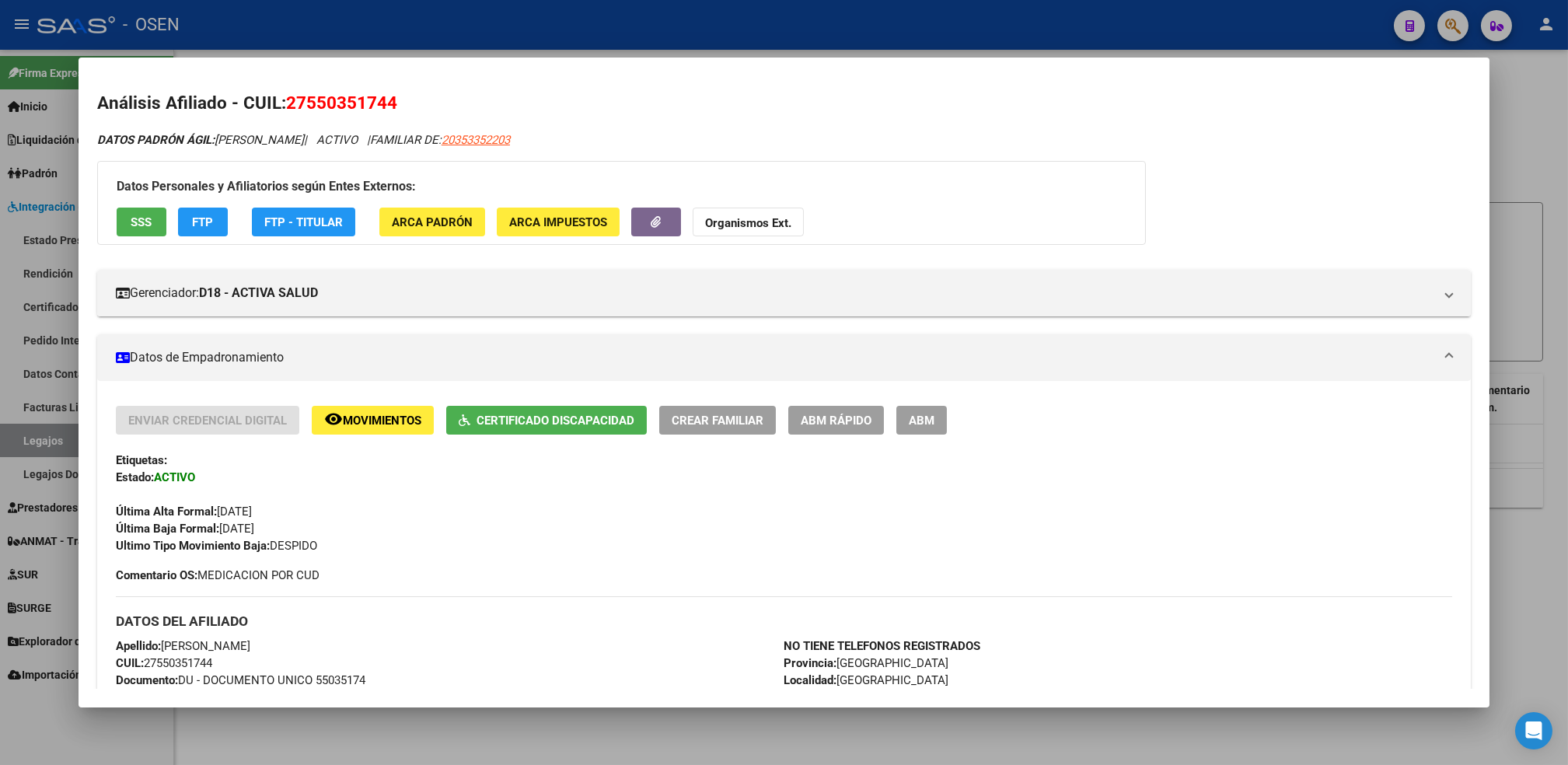
click at [131, 220] on span "SSS" at bounding box center [141, 222] width 21 height 14
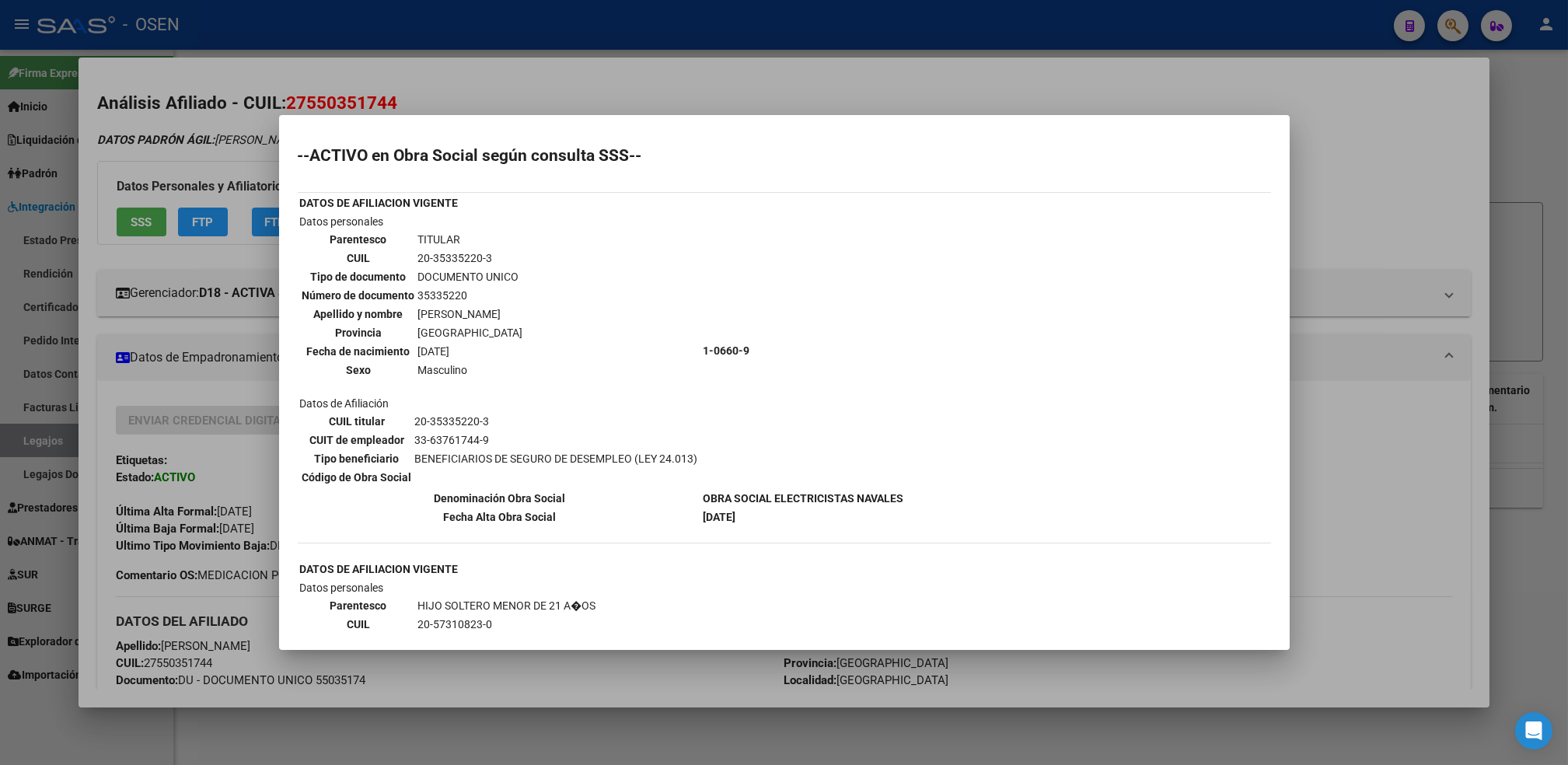
click at [345, 747] on div at bounding box center [784, 382] width 1568 height 765
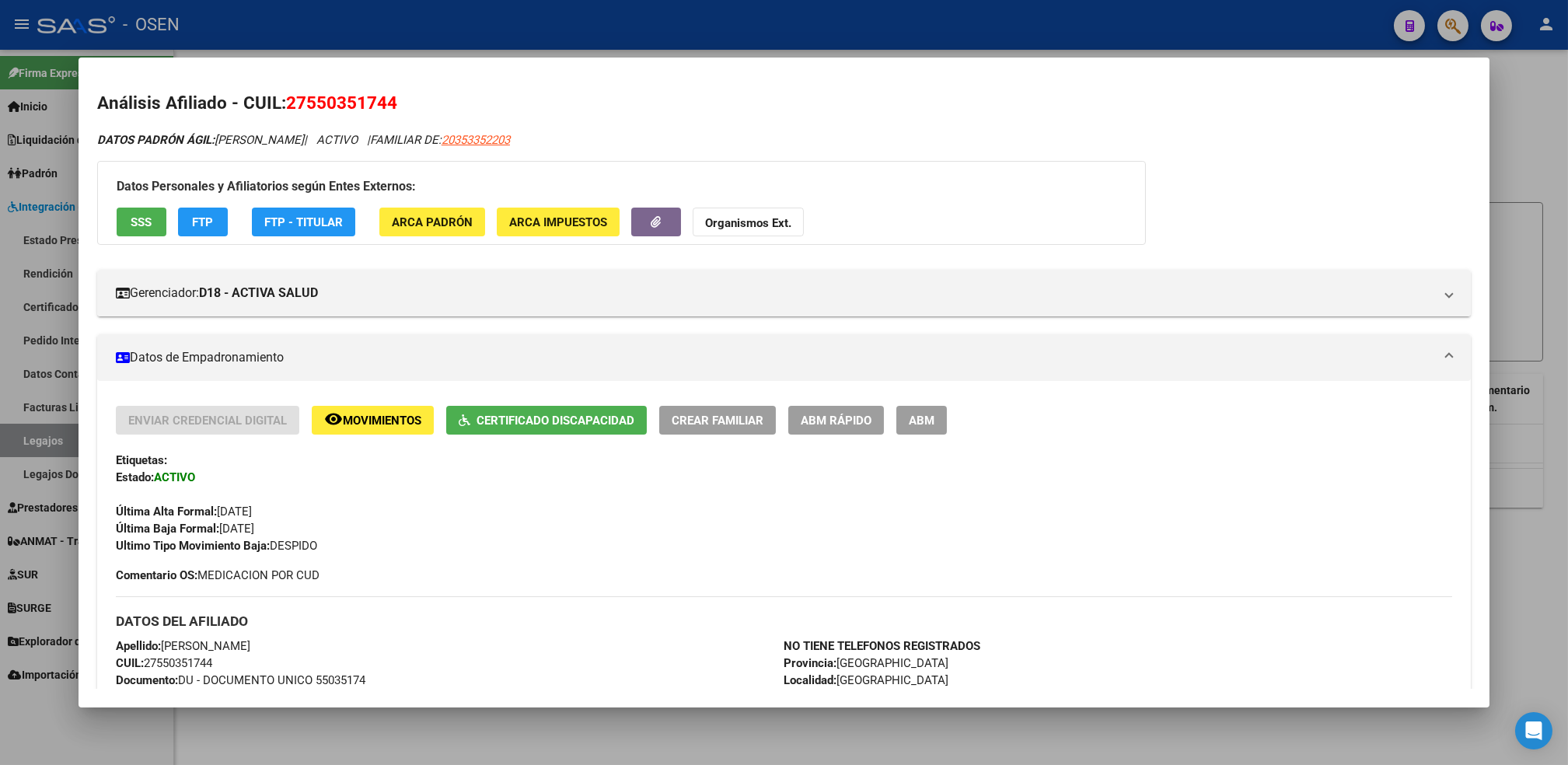
click at [388, 759] on div at bounding box center [784, 382] width 1568 height 765
